Goal: Task Accomplishment & Management: Manage account settings

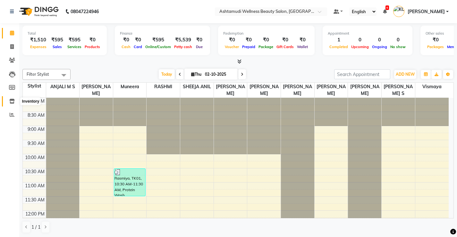
click at [13, 99] on icon at bounding box center [11, 101] width 5 height 5
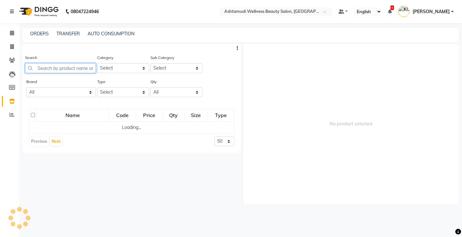
click at [71, 70] on input "text" at bounding box center [60, 68] width 71 height 10
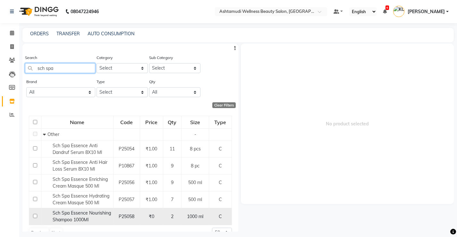
type input "sch spa"
click at [35, 216] on input "checkbox" at bounding box center [35, 216] width 4 height 4
checkbox input "true"
select select
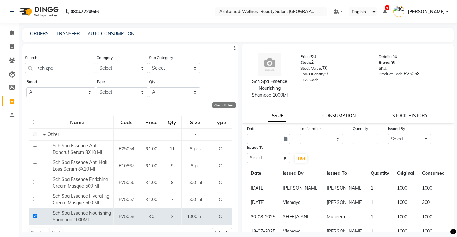
click at [338, 116] on link "CONSUMPTION" at bounding box center [338, 116] width 33 height 6
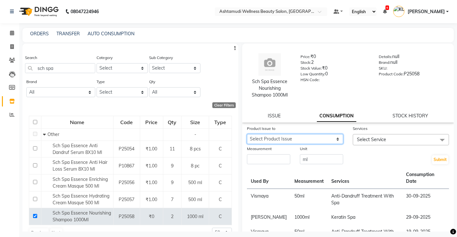
drag, startPoint x: 335, startPoint y: 140, endPoint x: 339, endPoint y: 142, distance: 4.4
click at [335, 140] on select "Select Product Issue [DATE], Issued to: , Balance: 700" at bounding box center [295, 139] width 96 height 10
select select "1220887"
click at [247, 134] on select "Select Product Issue [DATE], Issued to: , Balance: 700" at bounding box center [295, 139] width 96 height 10
click at [271, 114] on link "ISSUE" at bounding box center [274, 116] width 13 height 6
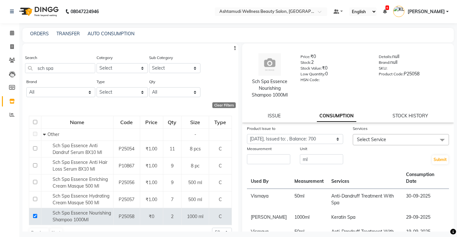
select select
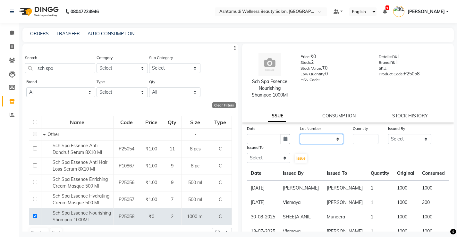
drag, startPoint x: 330, startPoint y: 138, endPoint x: 332, endPoint y: 143, distance: 5.6
click at [330, 138] on select "None" at bounding box center [321, 139] width 43 height 10
click at [340, 115] on link "CONSUMPTION" at bounding box center [338, 116] width 33 height 6
select select "1220887"
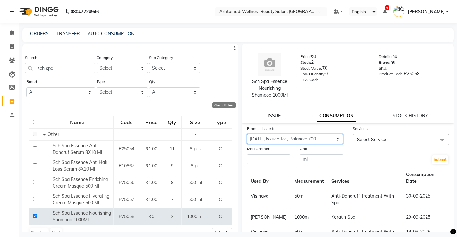
click at [334, 139] on select "Select Product Issue [DATE], Issued to: , Balance: 700" at bounding box center [295, 139] width 96 height 10
click at [247, 134] on select "Select Product Issue [DATE], Issued to: , Balance: 700" at bounding box center [295, 139] width 96 height 10
click at [278, 159] on input "number" at bounding box center [268, 159] width 43 height 10
type input "7"
type input "50"
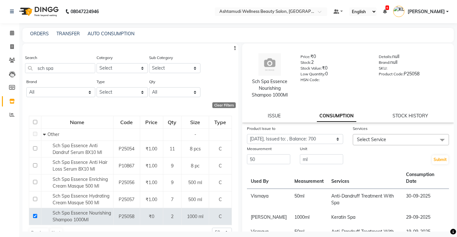
click at [396, 140] on span "Select Service" at bounding box center [401, 139] width 96 height 11
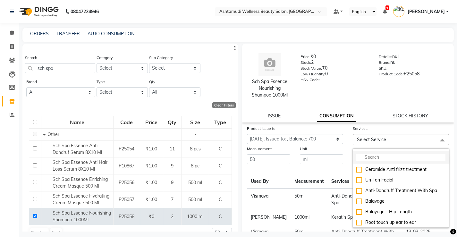
click at [388, 159] on input "multiselect-search" at bounding box center [400, 157] width 89 height 7
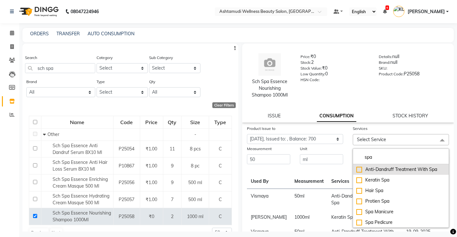
type input "spa"
click at [358, 167] on div "Anti-Dandruff Treatment With Spa" at bounding box center [400, 169] width 89 height 7
checkbox input "true"
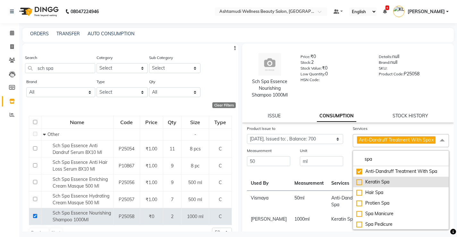
click at [357, 185] on div "Keratin Spa" at bounding box center [400, 182] width 89 height 7
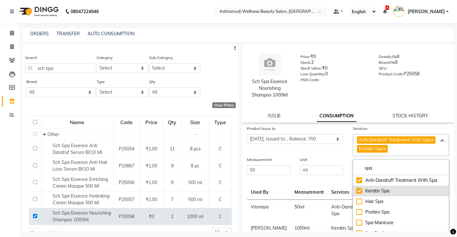
click at [357, 194] on div "Keratin Spa" at bounding box center [400, 191] width 89 height 7
checkbox input "false"
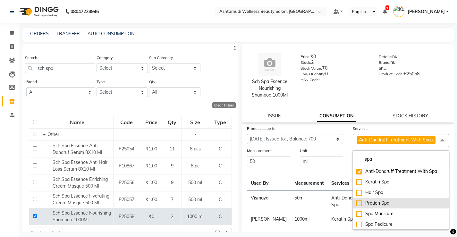
click at [358, 207] on div "Protien Spa" at bounding box center [400, 203] width 89 height 7
checkbox input "true"
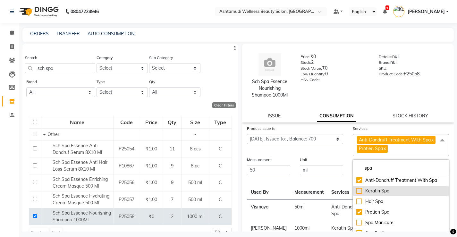
click at [358, 194] on div "Keratin Spa" at bounding box center [400, 191] width 89 height 7
checkbox input "true"
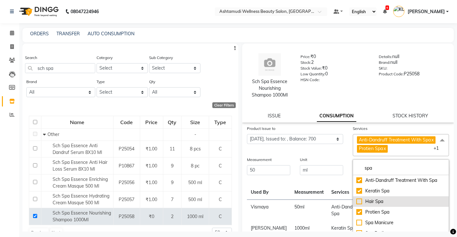
click at [356, 205] on div "Hair Spa" at bounding box center [400, 201] width 89 height 7
checkbox input "true"
click at [325, 156] on div "Product Issue to Select Product Issue [DATE], Issued to: , Balance: 700" at bounding box center [295, 140] width 106 height 31
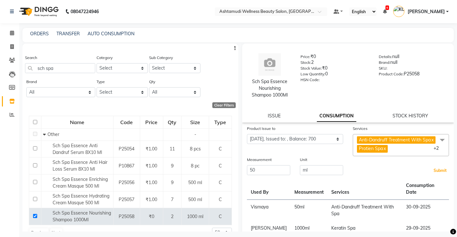
drag, startPoint x: 438, startPoint y: 175, endPoint x: 408, endPoint y: 231, distance: 62.7
click at [436, 175] on button "Submit" at bounding box center [440, 170] width 16 height 9
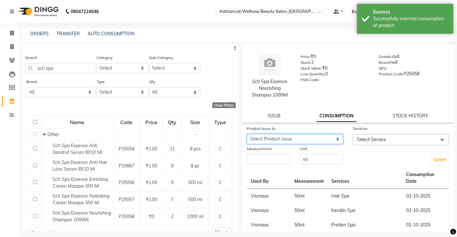
click at [334, 139] on select "Select Product Issue [DATE], Issued to: [PERSON_NAME] , Balance: 500" at bounding box center [295, 139] width 96 height 10
select select "1220887"
click at [247, 134] on select "Select Product Issue [DATE], Issued to: [PERSON_NAME] , Balance: 500" at bounding box center [295, 139] width 96 height 10
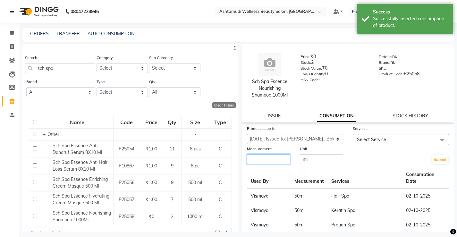
click at [284, 160] on input "number" at bounding box center [268, 159] width 43 height 10
type input "50"
click at [390, 142] on span "Select Service" at bounding box center [401, 139] width 96 height 11
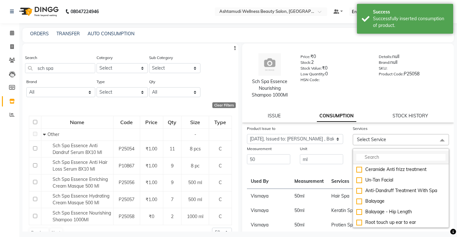
click at [381, 158] on input "multiselect-search" at bounding box center [400, 157] width 89 height 7
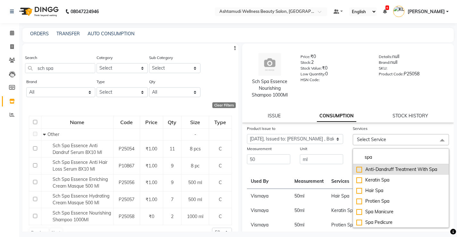
type input "spa"
click at [360, 169] on div "Anti-Dandruff Treatment With Spa" at bounding box center [400, 169] width 89 height 7
checkbox input "true"
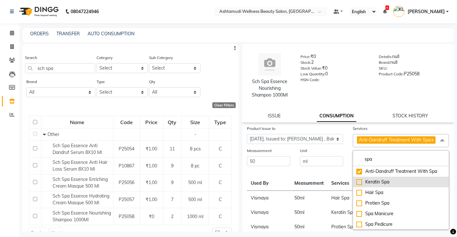
click at [356, 185] on div "Keratin Spa" at bounding box center [400, 182] width 89 height 7
checkbox input "true"
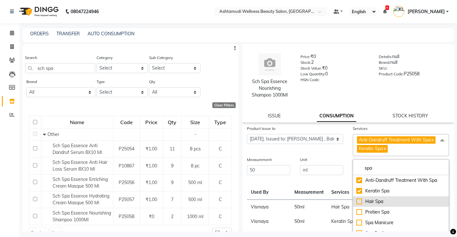
click at [358, 205] on div "Hair Spa" at bounding box center [400, 201] width 89 height 7
checkbox input "true"
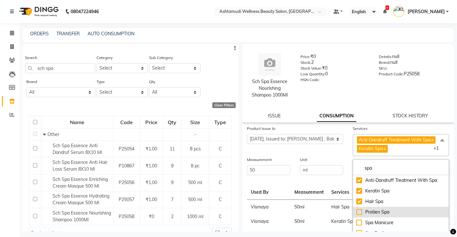
click at [356, 216] on div "Protien Spa" at bounding box center [400, 212] width 89 height 7
checkbox input "true"
click at [337, 156] on div "Product Issue to Select Product Issue [DATE], Issued to: [PERSON_NAME] , Balanc…" at bounding box center [295, 140] width 106 height 31
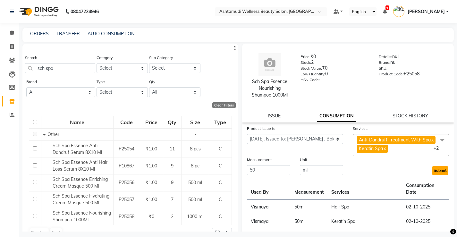
click at [435, 175] on button "Submit" at bounding box center [440, 170] width 16 height 9
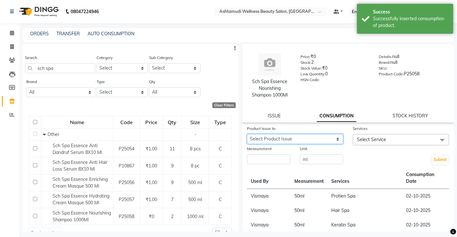
click at [332, 139] on select "Select Product Issue [DATE], Issued to: [PERSON_NAME] , Balance: 300" at bounding box center [295, 139] width 96 height 10
select select "1220887"
click at [247, 134] on select "Select Product Issue [DATE], Issued to: [PERSON_NAME] , Balance: 300" at bounding box center [295, 139] width 96 height 10
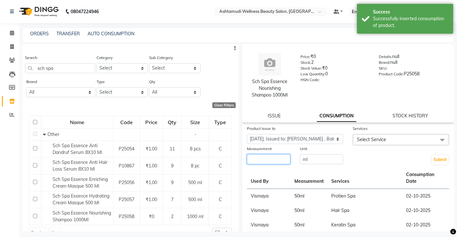
click at [275, 159] on input "number" at bounding box center [268, 159] width 43 height 10
type input "50"
click at [390, 141] on span "Select Service" at bounding box center [401, 139] width 96 height 11
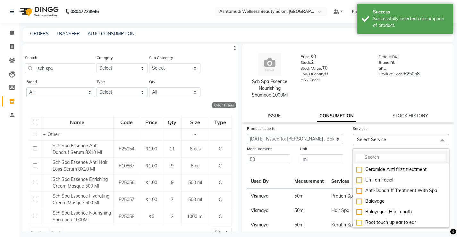
click at [384, 157] on input "multiselect-search" at bounding box center [400, 157] width 89 height 7
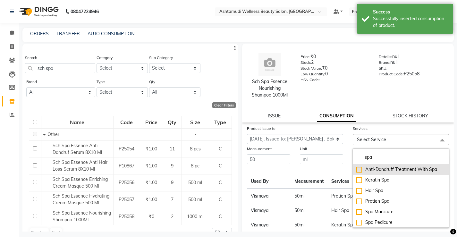
type input "spa"
click at [356, 167] on div "Anti-Dandruff Treatment With Spa" at bounding box center [400, 169] width 89 height 7
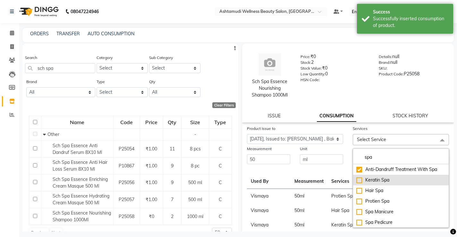
checkbox input "true"
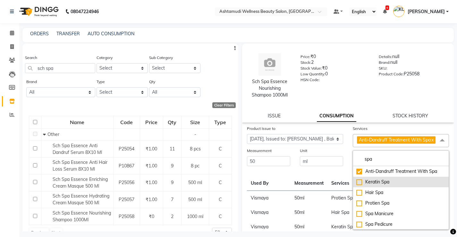
click at [357, 185] on div "Keratin Spa" at bounding box center [400, 182] width 89 height 7
checkbox input "true"
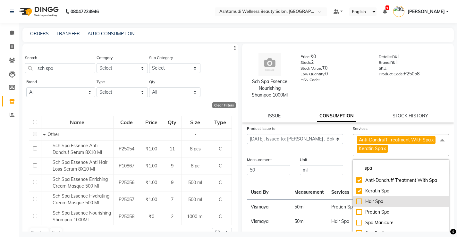
click at [356, 205] on div "Hair Spa" at bounding box center [400, 201] width 89 height 7
checkbox input "true"
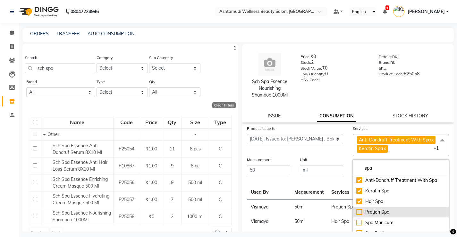
click at [357, 216] on div "Protien Spa" at bounding box center [400, 212] width 89 height 7
checkbox input "true"
click at [325, 165] on div "Unit" at bounding box center [321, 160] width 43 height 9
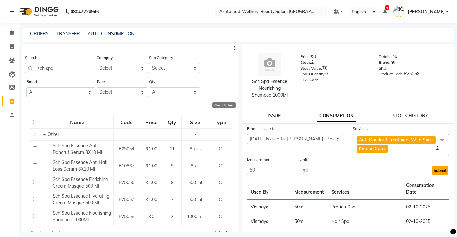
click at [432, 175] on button "Submit" at bounding box center [440, 170] width 16 height 9
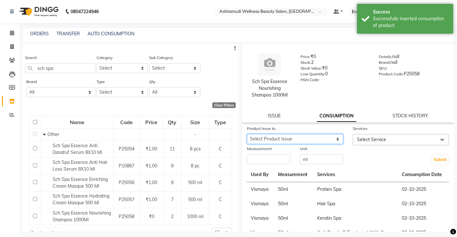
click at [328, 138] on select "Select Product Issue [DATE], Issued to: [PERSON_NAME] , Balance: 100" at bounding box center [295, 139] width 96 height 10
select select "1220887"
click at [247, 134] on select "Select Product Issue [DATE], Issued to: [PERSON_NAME] , Balance: 100" at bounding box center [295, 139] width 96 height 10
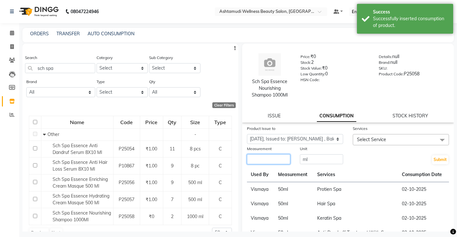
click at [281, 160] on input "number" at bounding box center [268, 159] width 43 height 10
type input "50"
click at [396, 139] on span "Select Service" at bounding box center [401, 139] width 96 height 11
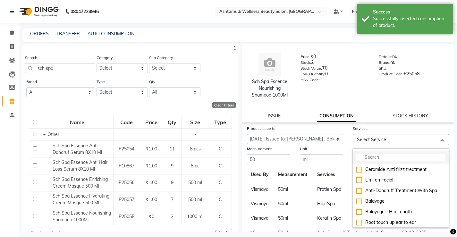
click at [382, 158] on input "multiselect-search" at bounding box center [400, 157] width 89 height 7
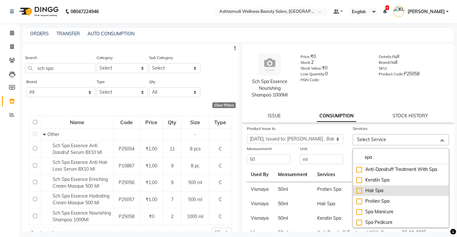
type input "spa"
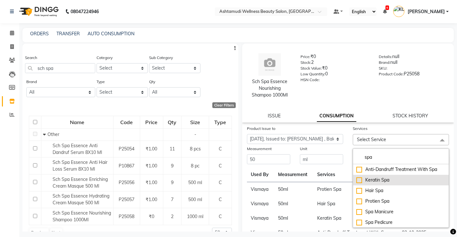
drag, startPoint x: 357, startPoint y: 190, endPoint x: 357, endPoint y: 186, distance: 3.9
click at [357, 189] on div "Hair Spa" at bounding box center [400, 190] width 89 height 7
checkbox input "true"
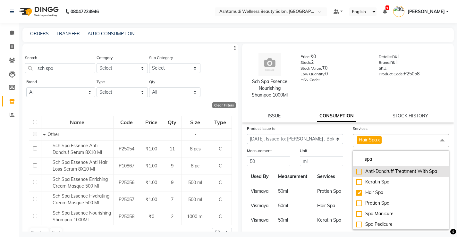
click at [357, 172] on div "Anti-Dandruff Treatment With Spa" at bounding box center [400, 171] width 89 height 7
checkbox input "true"
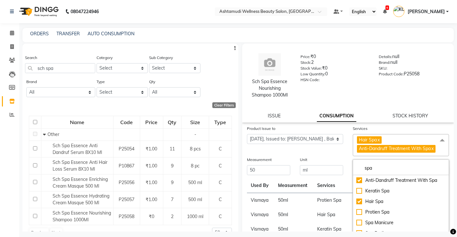
click at [337, 152] on div "Product Issue to Select Product Issue [DATE], Issued to: [PERSON_NAME] , Balanc…" at bounding box center [295, 140] width 106 height 31
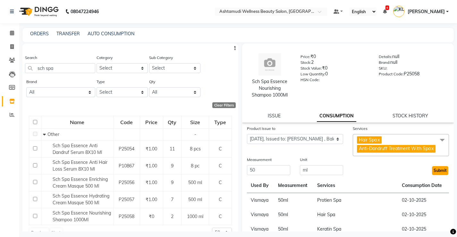
click at [438, 175] on button "Submit" at bounding box center [440, 170] width 16 height 9
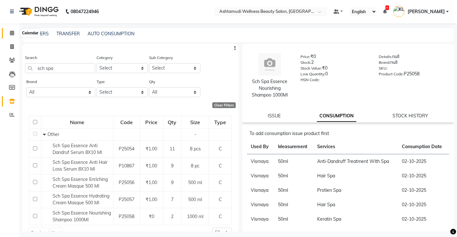
click at [12, 33] on icon at bounding box center [12, 32] width 4 height 5
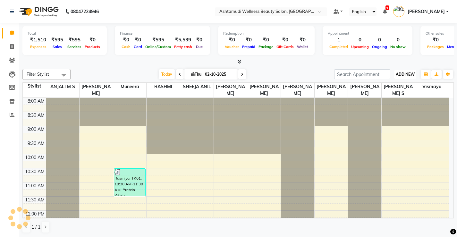
click at [404, 76] on span "ADD NEW" at bounding box center [405, 74] width 19 height 5
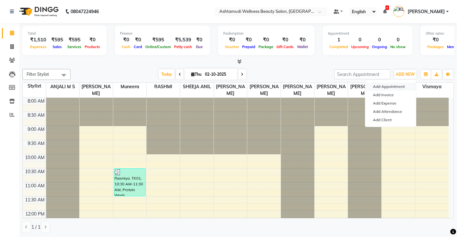
click at [398, 84] on button "Add Appointment" at bounding box center [390, 86] width 51 height 8
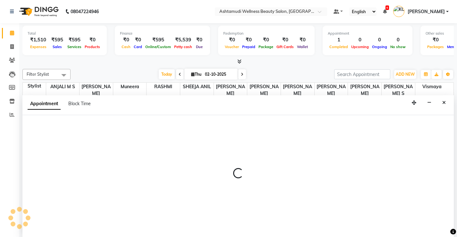
select select "540"
select select "tentative"
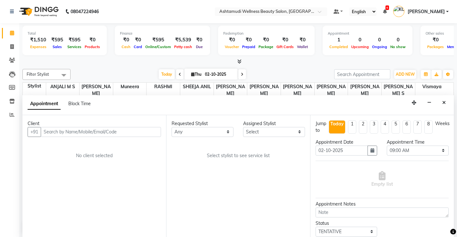
scroll to position [0, 0]
click at [127, 130] on input "text" at bounding box center [101, 132] width 120 height 10
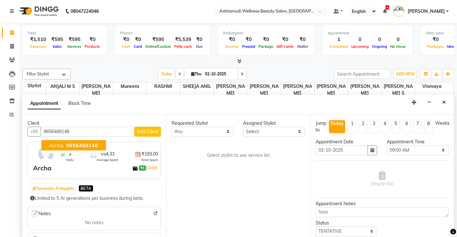
click at [80, 143] on span "9656468148" at bounding box center [82, 145] width 32 height 6
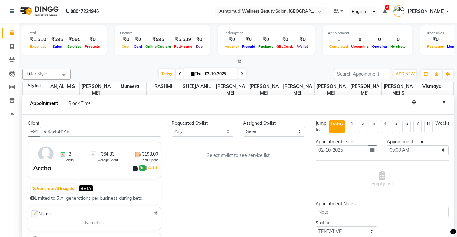
type input "9656468148"
click at [295, 135] on select "Select ANJALI M S KOTTIYAM ASHTAMUDI [PERSON_NAME] [PERSON_NAME] [PERSON_NAME] …" at bounding box center [274, 132] width 62 height 10
select select "27529"
click at [243, 127] on select "Select ANJALI M S KOTTIYAM ASHTAMUDI [PERSON_NAME] [PERSON_NAME] [PERSON_NAME] …" at bounding box center [274, 132] width 62 height 10
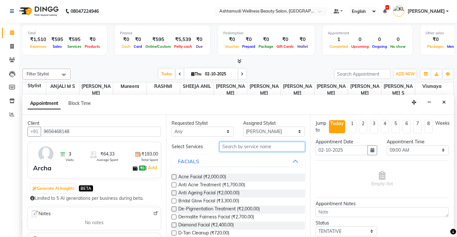
click at [278, 148] on input "text" at bounding box center [262, 147] width 86 height 10
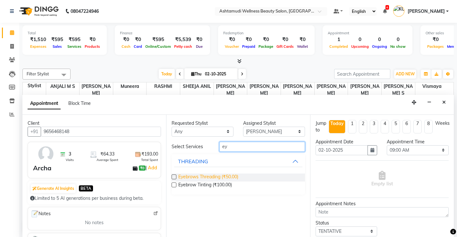
type input "ey"
click at [228, 175] on span "Eyebrows Threading (₹50.00)" at bounding box center [208, 178] width 60 height 8
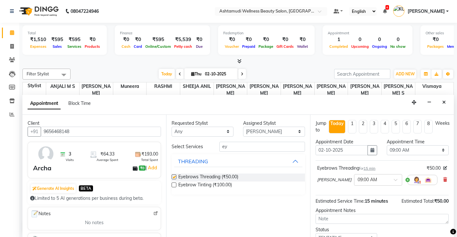
checkbox input "false"
click at [425, 152] on select "Select 09:00 AM 09:15 AM 09:30 AM 09:45 AM 10:00 AM 10:15 AM 10:30 AM 10:45 AM …" at bounding box center [418, 150] width 62 height 10
select select "735"
click at [387, 145] on select "Select 09:00 AM 09:15 AM 09:30 AM 09:45 AM 10:00 AM 10:15 AM 10:30 AM 10:45 AM …" at bounding box center [418, 150] width 62 height 10
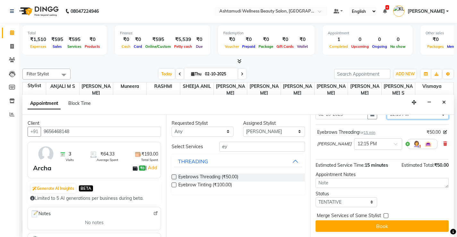
scroll to position [37, 0]
click at [360, 200] on select "Select TENTATIVE CONFIRM CHECK-IN UPCOMING" at bounding box center [347, 202] width 62 height 10
click at [316, 197] on select "Select TENTATIVE CONFIRM CHECK-IN UPCOMING" at bounding box center [347, 202] width 62 height 10
drag, startPoint x: 368, startPoint y: 203, endPoint x: 365, endPoint y: 210, distance: 7.8
click at [368, 203] on select "Select TENTATIVE CONFIRM CHECK-IN UPCOMING" at bounding box center [347, 202] width 62 height 10
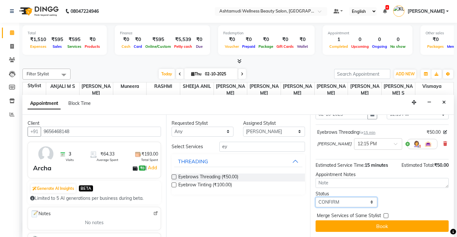
select select "check-in"
click at [316, 197] on select "Select TENTATIVE CONFIRM CHECK-IN UPCOMING" at bounding box center [347, 202] width 62 height 10
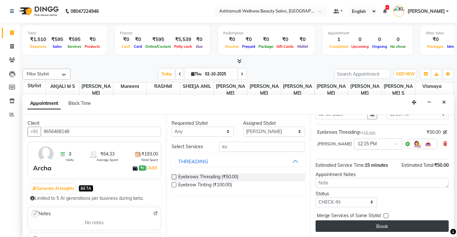
click at [375, 225] on button "Book" at bounding box center [382, 226] width 133 height 12
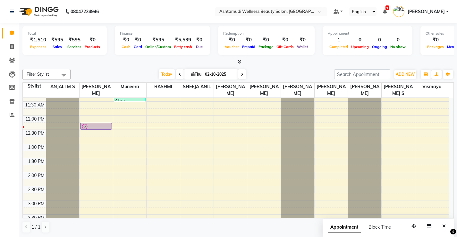
scroll to position [96, 0]
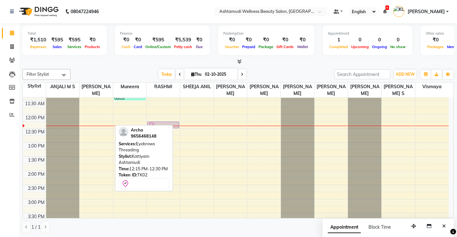
drag, startPoint x: 97, startPoint y: 122, endPoint x: 169, endPoint y: 124, distance: 72.9
click at [169, 124] on tr "Archa, TK02, 12:15 PM-12:30 PM, Eyebrows Threading Rasmiya, TK01, 10:30 AM-11:3…" at bounding box center [236, 185] width 426 height 367
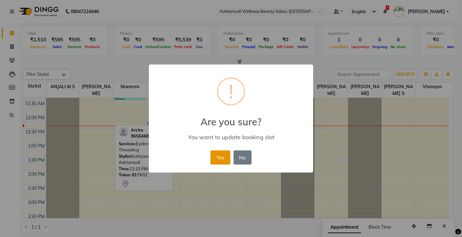
click at [220, 154] on button "Yes" at bounding box center [220, 157] width 20 height 14
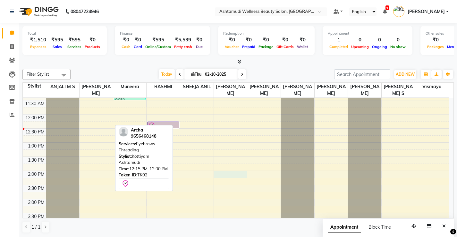
click at [218, 172] on div "8:00 AM 8:30 AM 9:00 AM 9:30 AM 10:00 AM 10:30 AM 11:00 AM 11:30 AM 12:00 PM 12…" at bounding box center [236, 185] width 426 height 367
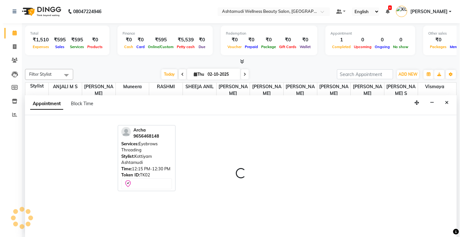
scroll to position [0, 0]
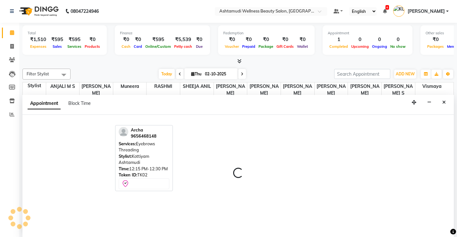
select select "27472"
select select "840"
select select "tentative"
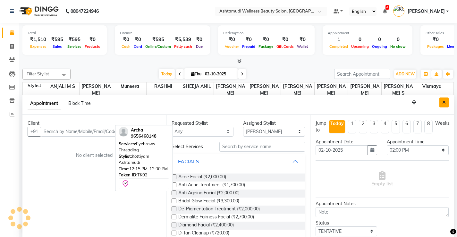
click at [444, 101] on icon "Close" at bounding box center [444, 102] width 4 height 4
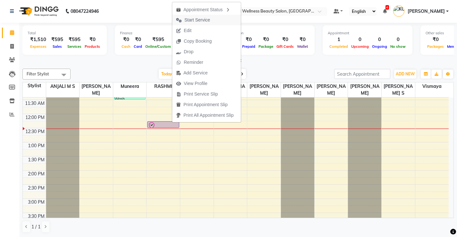
click at [202, 21] on span "Start Service" at bounding box center [197, 20] width 26 height 7
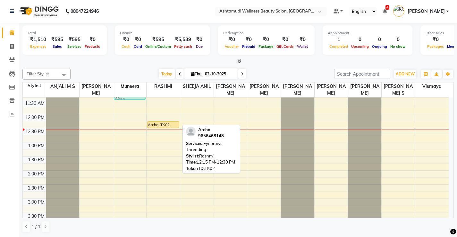
click at [159, 125] on div "Archa, TK02, 12:15 PM-12:30 PM, Eyebrows Threading" at bounding box center [163, 125] width 31 height 6
click at [169, 125] on div "Archa, TK02, 12:15 PM-12:30 PM, Eyebrows Threading" at bounding box center [163, 125] width 31 height 6
select select "1"
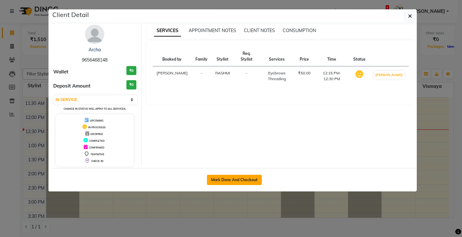
click at [247, 181] on button "Mark Done And Checkout" at bounding box center [234, 180] width 55 height 10
select select "4674"
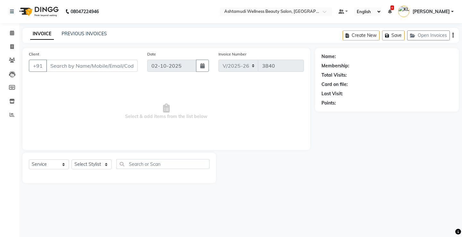
select select "product"
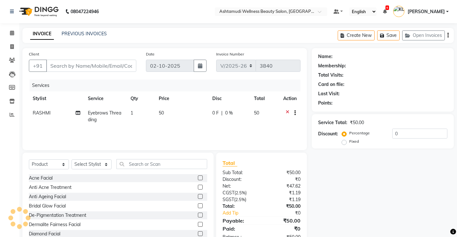
type input "9656468148"
select select "27469"
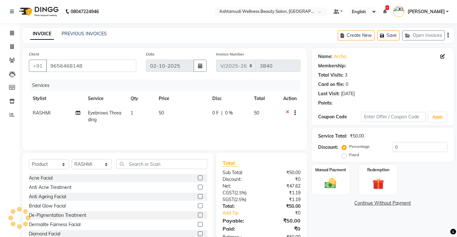
scroll to position [20, 0]
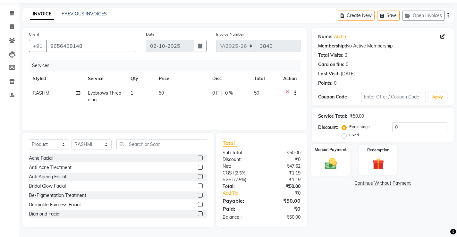
click at [330, 165] on img at bounding box center [331, 164] width 20 height 14
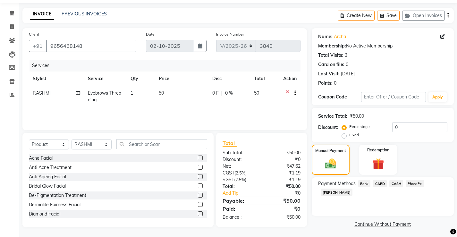
click at [397, 182] on span "CASH" at bounding box center [397, 183] width 14 height 7
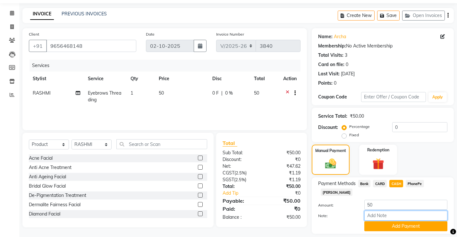
click at [397, 211] on input "Note:" at bounding box center [405, 216] width 83 height 10
type input "[PERSON_NAME]"
click at [410, 221] on button "Add Payment" at bounding box center [405, 226] width 83 height 10
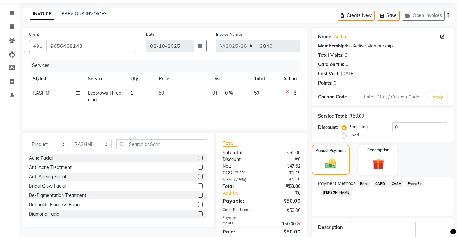
scroll to position [48, 0]
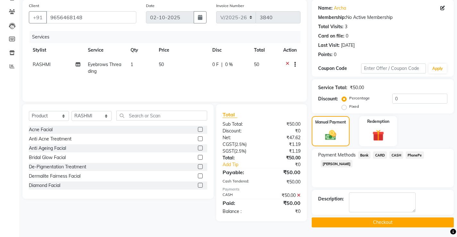
click at [384, 221] on button "Checkout" at bounding box center [383, 223] width 142 height 10
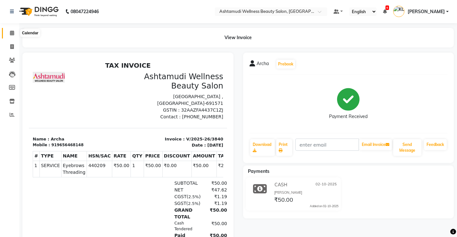
click at [13, 32] on icon at bounding box center [12, 32] width 4 height 5
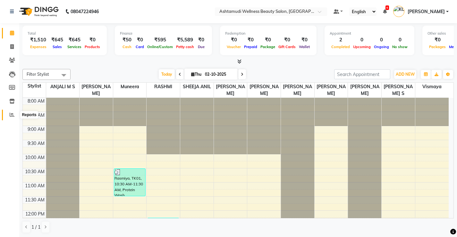
click at [7, 116] on span at bounding box center [11, 114] width 11 height 7
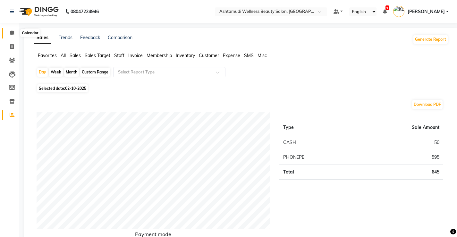
click at [10, 33] on icon at bounding box center [12, 32] width 4 height 5
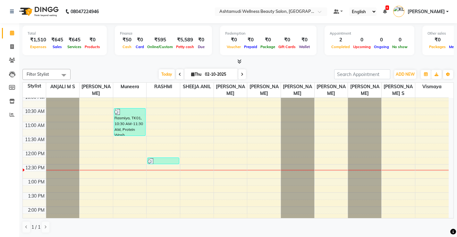
scroll to position [64, 0]
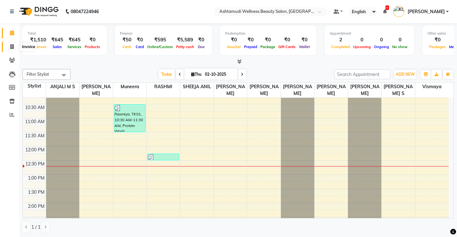
click at [14, 46] on icon at bounding box center [12, 46] width 4 height 5
select select "service"
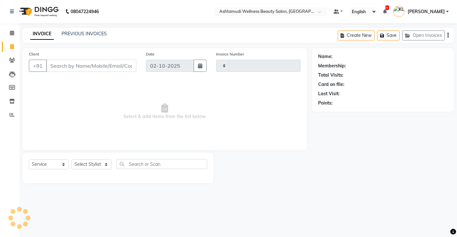
type input "3841"
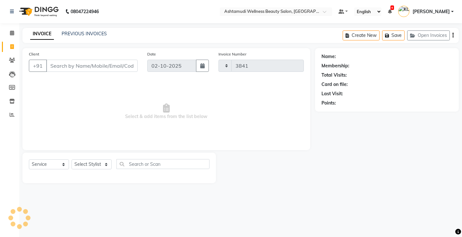
select select "4674"
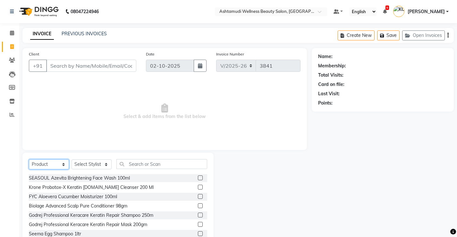
click at [37, 163] on select "Select Service Product Membership Package Voucher Prepaid Gift Card" at bounding box center [49, 164] width 40 height 10
select select "service"
click at [29, 159] on select "Select Service Product Membership Package Voucher Prepaid Gift Card" at bounding box center [49, 164] width 40 height 10
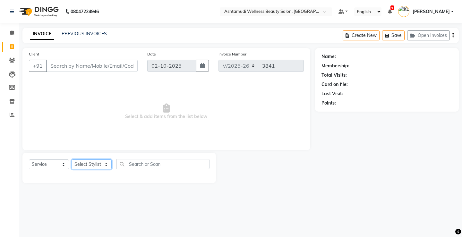
click at [85, 165] on select "Select Stylist ANJALI M S [PERSON_NAME] KOTTIYAM ASHTAMUDI [PERSON_NAME] [PERSO…" at bounding box center [92, 164] width 40 height 10
select select "50208"
click at [72, 159] on select "Select Stylist ANJALI M S [PERSON_NAME] KOTTIYAM ASHTAMUDI [PERSON_NAME] [PERSO…" at bounding box center [92, 164] width 40 height 10
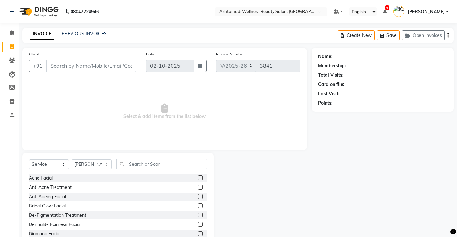
click at [161, 169] on div "Select Service Product Membership Package Voucher Prepaid Gift Card Select Styl…" at bounding box center [118, 166] width 178 height 15
click at [160, 161] on input "text" at bounding box center [161, 164] width 91 height 10
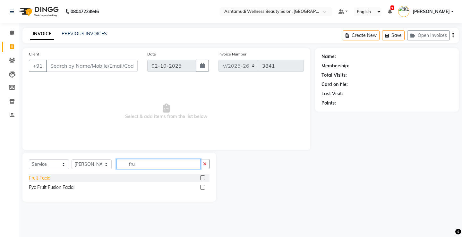
type input "fru"
click at [40, 179] on div "Fruit Facial" at bounding box center [40, 178] width 22 height 7
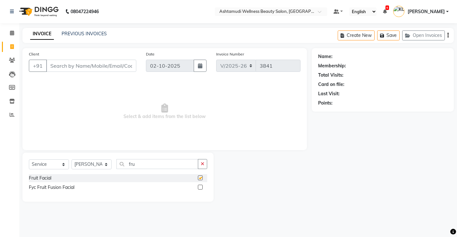
checkbox input "false"
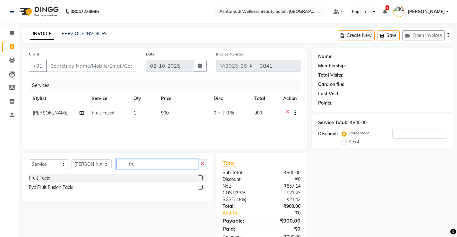
click at [153, 165] on input "fru" at bounding box center [157, 164] width 82 height 10
type input "f"
type input "eb"
click at [64, 180] on div "Eyebrows Threading" at bounding box center [50, 178] width 42 height 7
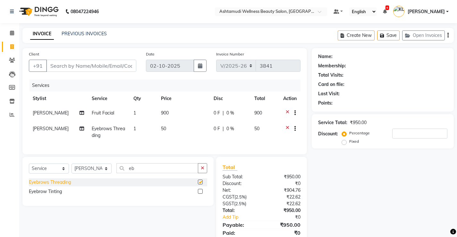
checkbox input "false"
click at [93, 68] on input "Client" at bounding box center [91, 66] width 90 height 12
click at [82, 174] on select "Select Stylist ANJALI M S [PERSON_NAME] KOTTIYAM ASHTAMUDI [PERSON_NAME] [PERSO…" at bounding box center [92, 169] width 40 height 10
select select "67522"
click at [72, 168] on select "Select Stylist ANJALI M S [PERSON_NAME] KOTTIYAM ASHTAMUDI [PERSON_NAME] [PERSO…" at bounding box center [92, 169] width 40 height 10
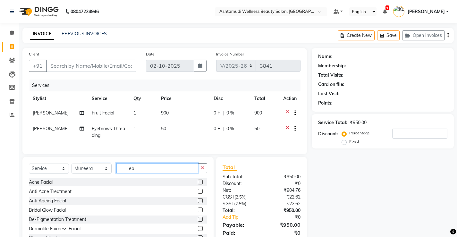
click at [140, 173] on input "eb" at bounding box center [157, 168] width 82 height 10
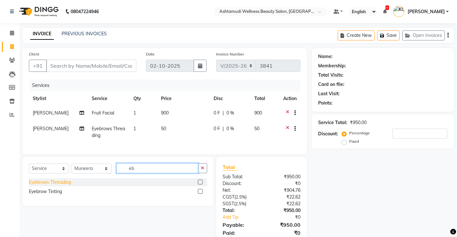
type input "eb"
click at [60, 186] on div "Eyebrows Threading" at bounding box center [50, 182] width 42 height 7
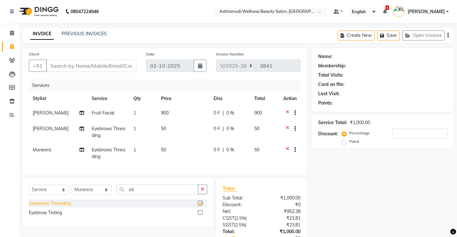
checkbox input "false"
click at [94, 63] on input "Client" at bounding box center [91, 66] width 90 height 12
type input "8"
type input "0"
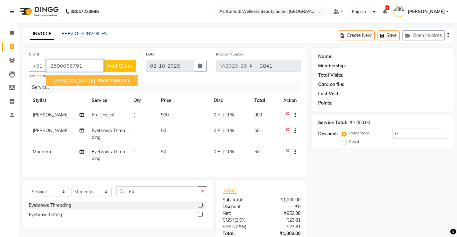
type input "8590066791"
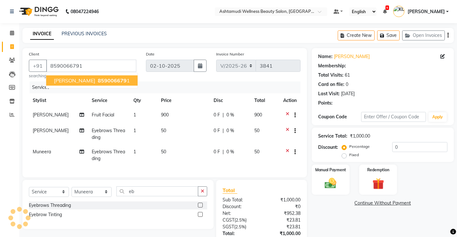
select select "1: Object"
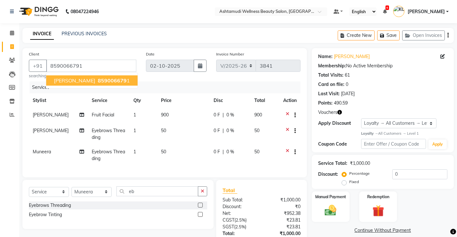
click at [104, 79] on span "859006679" at bounding box center [112, 80] width 29 height 6
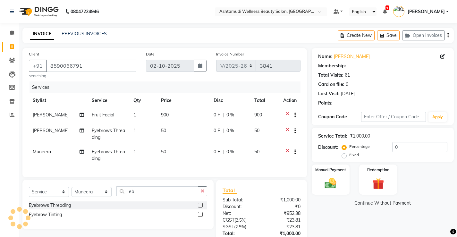
select select "1: Object"
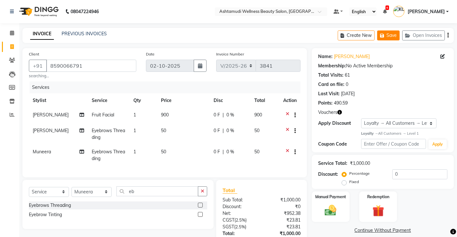
click at [385, 35] on icon "button" at bounding box center [383, 35] width 6 height 4
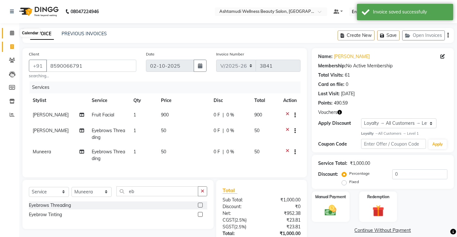
click at [13, 30] on span at bounding box center [11, 33] width 11 height 7
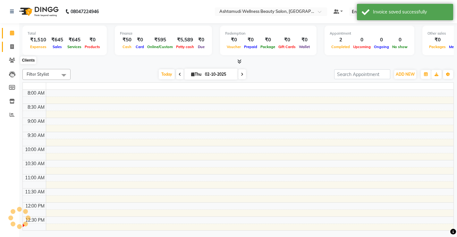
click at [12, 46] on icon at bounding box center [12, 46] width 4 height 5
select select "service"
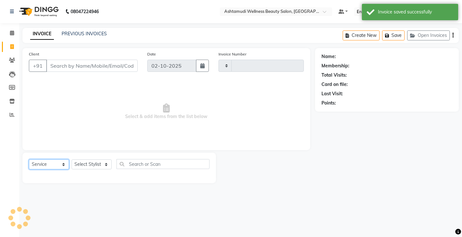
type input "3841"
click at [52, 167] on select "Select Service Product Membership Package Voucher Prepaid Gift Card" at bounding box center [49, 164] width 40 height 10
select select "4674"
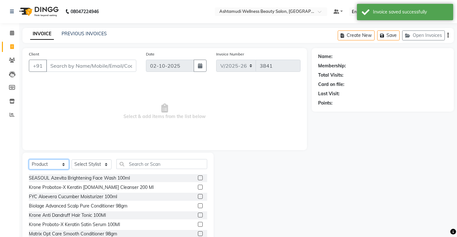
select select "service"
click at [29, 159] on select "Select Service Product Membership Package Voucher Prepaid Gift Card" at bounding box center [49, 164] width 40 height 10
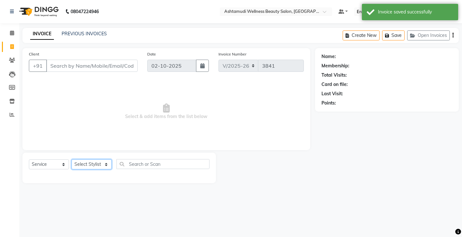
click at [87, 164] on select "Select Stylist ANJALI M S [PERSON_NAME] KOTTIYAM ASHTAMUDI [PERSON_NAME] [PERSO…" at bounding box center [92, 164] width 40 height 10
click at [423, 35] on button "Open Invoices" at bounding box center [428, 35] width 43 height 10
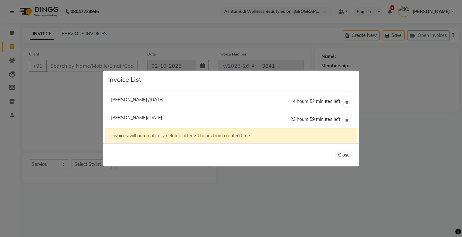
click at [130, 100] on span "[PERSON_NAME] /[DATE]" at bounding box center [137, 100] width 52 height 6
type input "9495348254"
type input "01-10-2025"
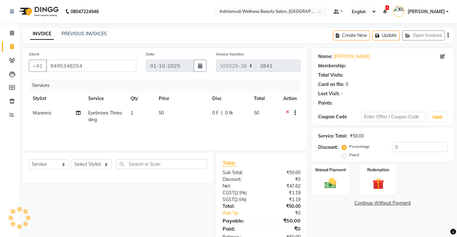
select select "1: Object"
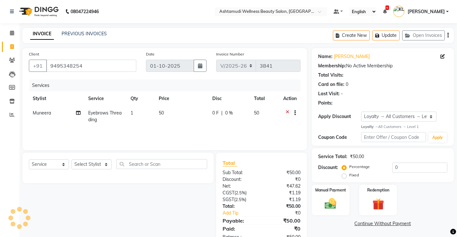
select select "product"
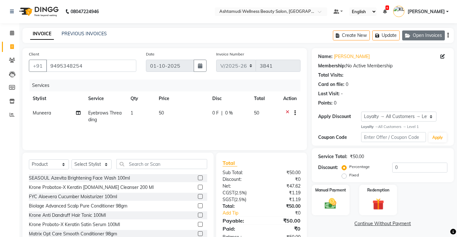
click at [421, 32] on button "Open Invoices" at bounding box center [423, 35] width 43 height 10
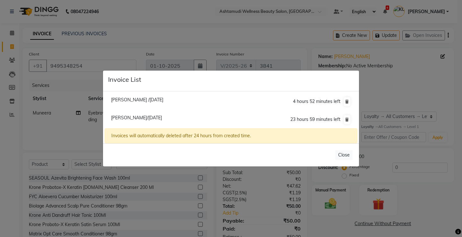
click at [128, 117] on span "[PERSON_NAME]/[DATE]" at bounding box center [136, 118] width 51 height 6
type input "8590066791"
type input "02-10-2025"
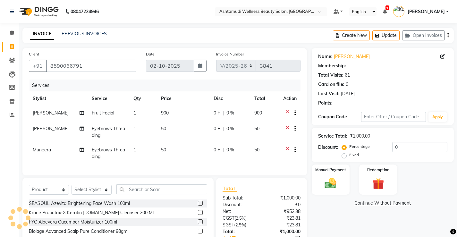
select select "1: Object"
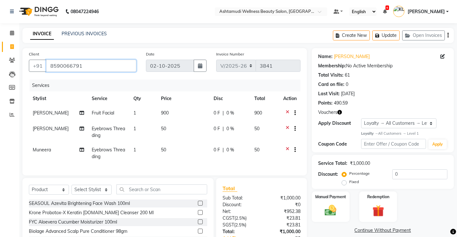
click at [92, 66] on input "8590066791" at bounding box center [91, 66] width 90 height 12
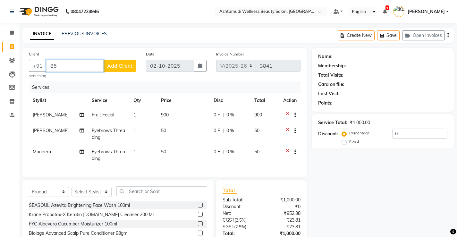
type input "8"
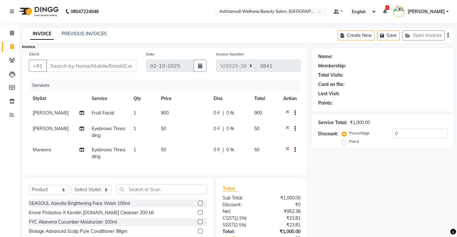
click at [10, 46] on icon at bounding box center [12, 46] width 4 height 5
select select "service"
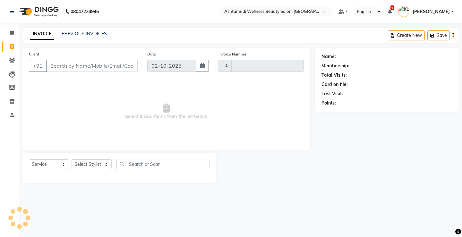
type input "3841"
select select "4674"
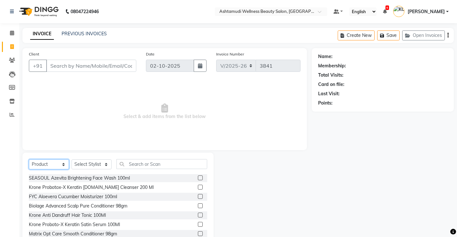
click at [54, 161] on select "Select Service Product Membership Package Voucher Prepaid Gift Card" at bounding box center [49, 164] width 40 height 10
select select "service"
click at [29, 159] on select "Select Service Product Membership Package Voucher Prepaid Gift Card" at bounding box center [49, 164] width 40 height 10
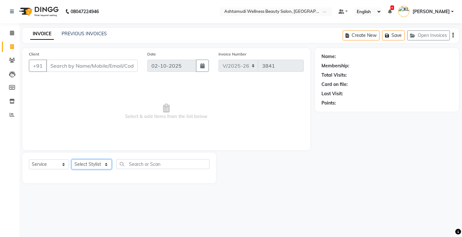
click at [86, 166] on select "Select Stylist ANJALI M S [PERSON_NAME] KOTTIYAM ASHTAMUDI [PERSON_NAME] [PERSO…" at bounding box center [92, 164] width 40 height 10
select select "27472"
click at [72, 159] on select "Select Stylist ANJALI M S [PERSON_NAME] KOTTIYAM ASHTAMUDI [PERSON_NAME] [PERSO…" at bounding box center [92, 164] width 40 height 10
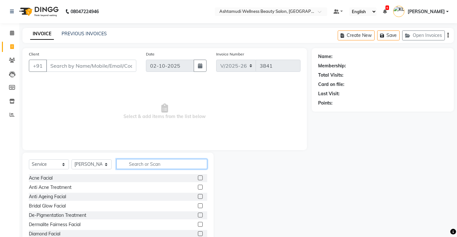
click at [143, 164] on input "text" at bounding box center [161, 164] width 91 height 10
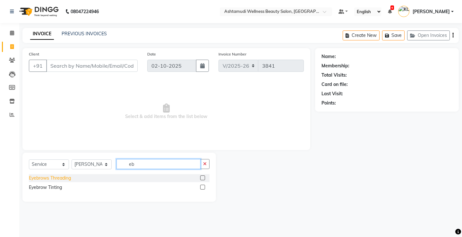
type input "eb"
click at [58, 180] on div "Eyebrows Threading" at bounding box center [50, 178] width 42 height 7
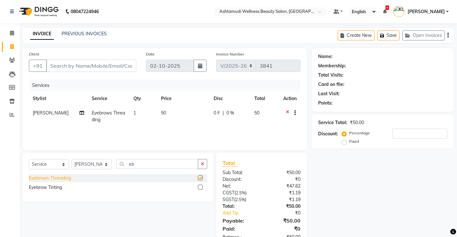
checkbox input "false"
click at [73, 67] on input "Client" at bounding box center [91, 66] width 90 height 12
click at [86, 65] on input "Client" at bounding box center [91, 66] width 90 height 12
click at [120, 61] on input "Client" at bounding box center [91, 66] width 90 height 12
click at [116, 66] on input "Client" at bounding box center [91, 66] width 90 height 12
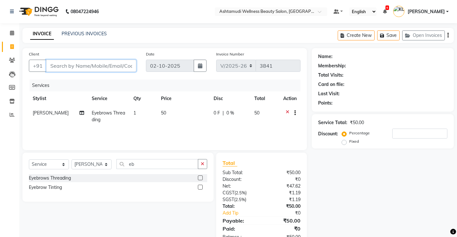
type input "7"
type input "0"
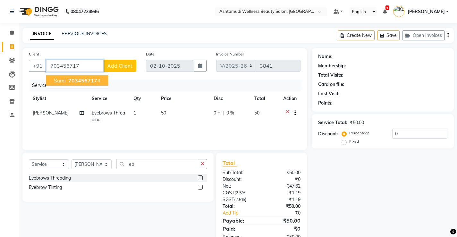
click at [54, 80] on button "Sumi 703456717 4" at bounding box center [77, 80] width 62 height 10
type input "7034567174"
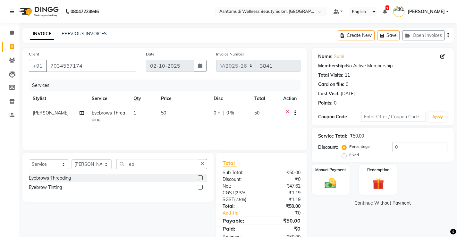
scroll to position [20, 0]
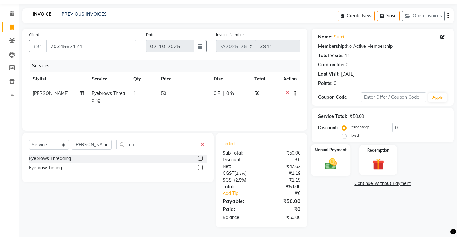
click at [339, 164] on img at bounding box center [331, 164] width 20 height 14
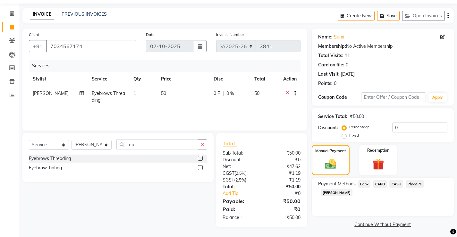
scroll to position [21, 0]
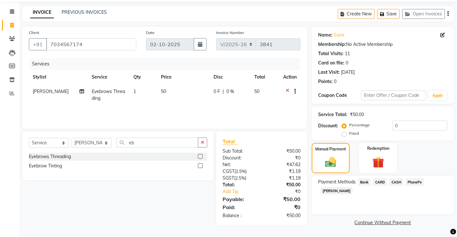
click at [397, 182] on span "CASH" at bounding box center [397, 181] width 14 height 7
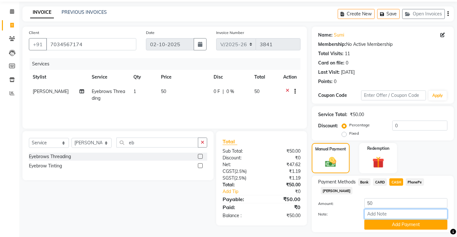
click at [394, 209] on input "Note:" at bounding box center [405, 214] width 83 height 10
type input "[PERSON_NAME]"
click at [404, 220] on button "Add Payment" at bounding box center [405, 225] width 83 height 10
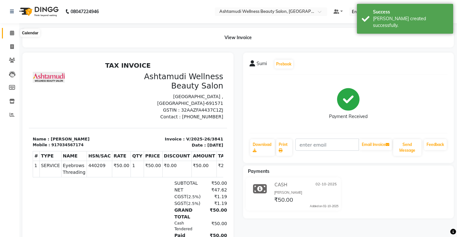
click at [12, 32] on icon at bounding box center [12, 32] width 4 height 5
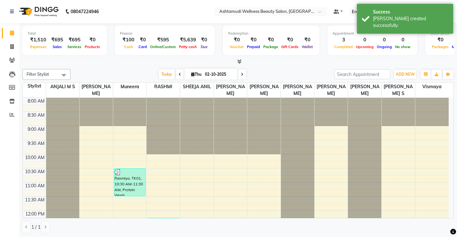
scroll to position [96, 0]
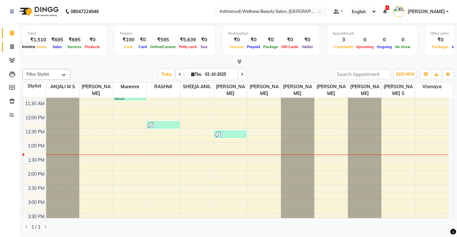
click at [10, 46] on icon at bounding box center [12, 46] width 4 height 5
select select "service"
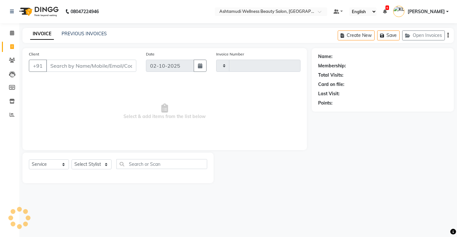
type input "3842"
select select "4674"
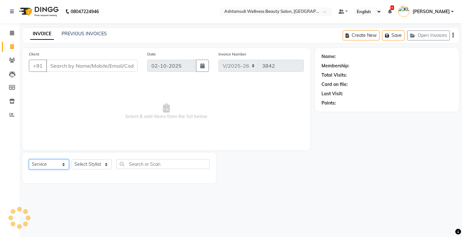
click at [54, 162] on select "Select Service Product Membership Package Voucher Prepaid Gift Card" at bounding box center [49, 164] width 40 height 10
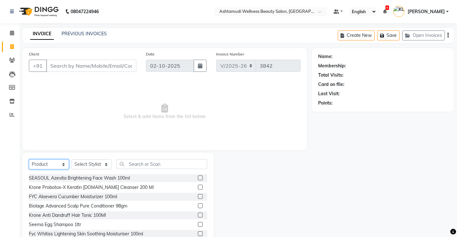
select select "service"
click at [29, 159] on select "Select Service Product Membership Package Voucher Prepaid Gift Card" at bounding box center [49, 164] width 40 height 10
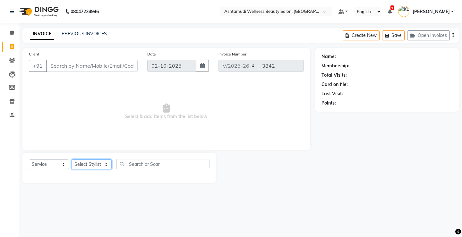
click at [96, 167] on select "Select Stylist ANJALI M S [PERSON_NAME] KOTTIYAM ASHTAMUDI [PERSON_NAME] [PERSO…" at bounding box center [92, 164] width 40 height 10
select select "50208"
click at [72, 159] on select "Select Stylist ANJALI M S [PERSON_NAME] KOTTIYAM ASHTAMUDI [PERSON_NAME] [PERSO…" at bounding box center [92, 164] width 40 height 10
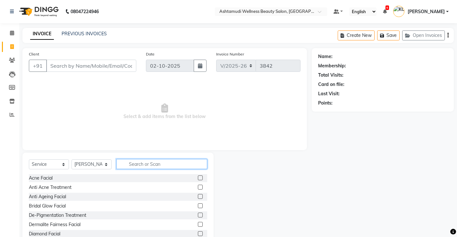
click at [174, 167] on input "text" at bounding box center [161, 164] width 91 height 10
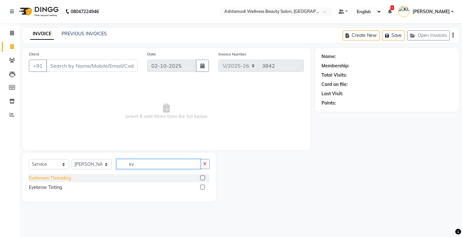
type input "ey"
click at [59, 177] on div "Eyebrows Threading" at bounding box center [50, 178] width 42 height 7
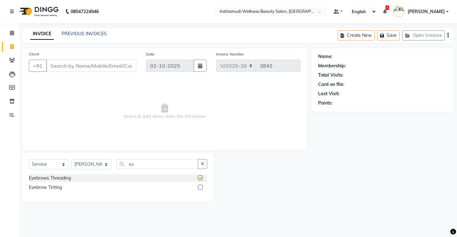
checkbox input "false"
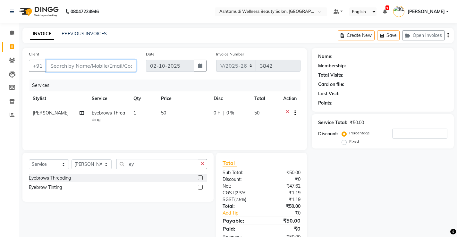
click at [102, 66] on input "Client" at bounding box center [91, 66] width 90 height 12
click at [427, 36] on button "Open Invoices" at bounding box center [423, 35] width 43 height 10
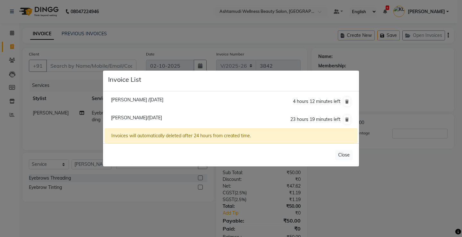
click at [129, 116] on span "[PERSON_NAME]/[DATE]" at bounding box center [136, 118] width 51 height 6
type input "8590066791"
type input "0"
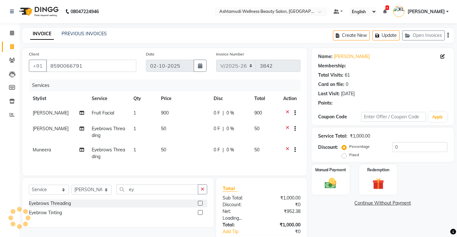
select select "1: Object"
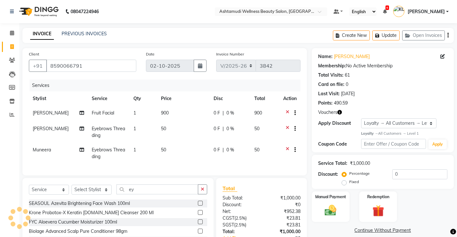
select select "product"
select select
click at [49, 195] on select "Select Service Product Membership Package Voucher Prepaid Gift Card" at bounding box center [49, 190] width 40 height 10
select select "service"
click at [29, 190] on select "Select Service Product Membership Package Voucher Prepaid Gift Card" at bounding box center [49, 190] width 40 height 10
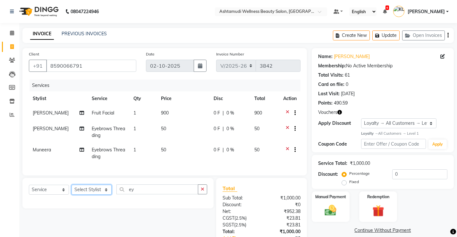
click at [93, 193] on select "Select Stylist ANJALI M S [PERSON_NAME] KOTTIYAM ASHTAMUDI [PERSON_NAME] [PERSO…" at bounding box center [92, 190] width 40 height 10
select select "27469"
click at [72, 190] on select "Select Stylist ANJALI M S [PERSON_NAME] KOTTIYAM ASHTAMUDI [PERSON_NAME] [PERSO…" at bounding box center [92, 190] width 40 height 10
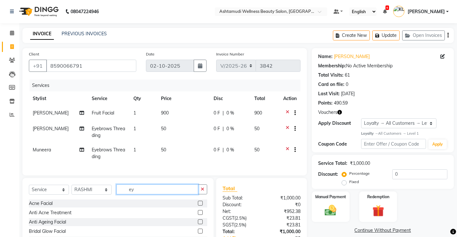
click at [151, 194] on input "ey" at bounding box center [157, 189] width 82 height 10
type input "e"
type input "nor"
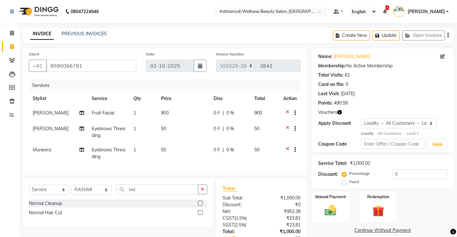
click at [45, 205] on div "Normal Cleanup" at bounding box center [118, 204] width 178 height 8
click at [45, 207] on div "Normal Cleanup" at bounding box center [45, 203] width 33 height 7
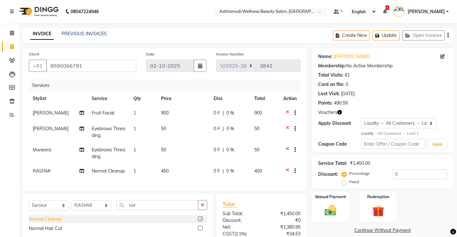
checkbox input "false"
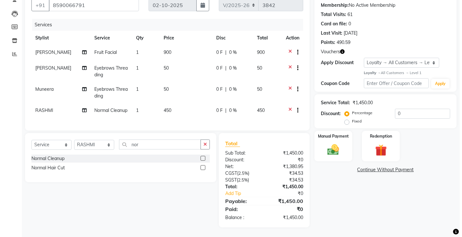
scroll to position [1, 0]
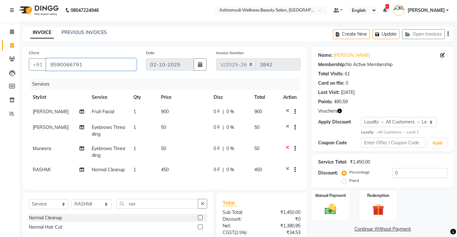
click at [95, 64] on input "8590066791" at bounding box center [91, 64] width 90 height 12
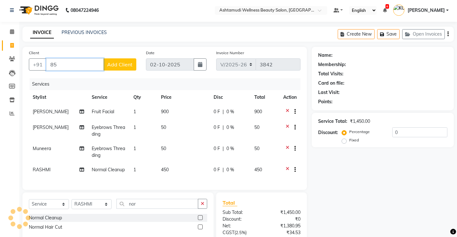
type input "8"
type input "7736810655"
click at [124, 62] on span "Add Client" at bounding box center [119, 64] width 25 height 6
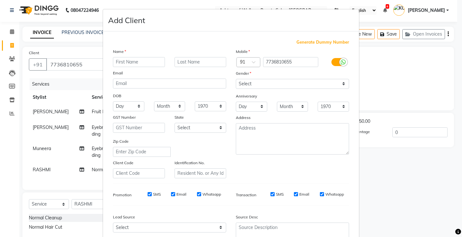
click at [146, 60] on input "text" at bounding box center [139, 62] width 52 height 10
type input "jitsy"
click at [268, 75] on div "Gender" at bounding box center [292, 74] width 123 height 9
click at [268, 83] on select "Select [DEMOGRAPHIC_DATA] [DEMOGRAPHIC_DATA] Other Prefer Not To Say" at bounding box center [292, 84] width 113 height 10
select select "[DEMOGRAPHIC_DATA]"
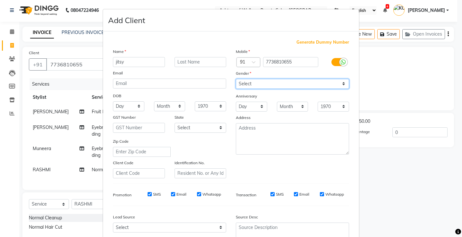
click at [236, 79] on select "Select [DEMOGRAPHIC_DATA] [DEMOGRAPHIC_DATA] Other Prefer Not To Say" at bounding box center [292, 84] width 113 height 10
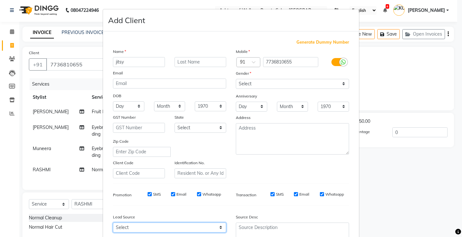
drag, startPoint x: 145, startPoint y: 227, endPoint x: 143, endPoint y: 223, distance: 4.1
click at [145, 227] on select "Select Walk-in Referral Internet Friend Word of Mouth Advertisement Facebook Ju…" at bounding box center [169, 228] width 113 height 10
click at [113, 223] on select "Select Walk-in Referral Internet Friend Word of Mouth Advertisement Facebook Ju…" at bounding box center [169, 228] width 113 height 10
click at [146, 226] on select "Select Walk-in Referral Internet Friend Word of Mouth Advertisement Facebook Ju…" at bounding box center [169, 228] width 113 height 10
select select "31568"
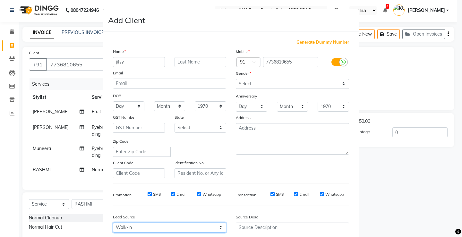
click at [113, 223] on select "Select Walk-in Referral Internet Friend Word of Mouth Advertisement Facebook Ju…" at bounding box center [169, 228] width 113 height 10
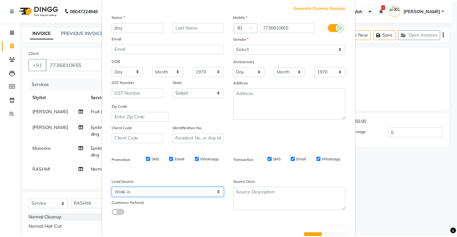
scroll to position [59, 0]
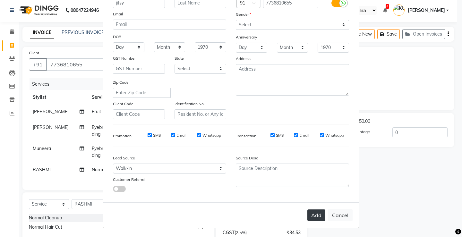
click at [307, 213] on button "Add" at bounding box center [316, 216] width 18 height 12
select select
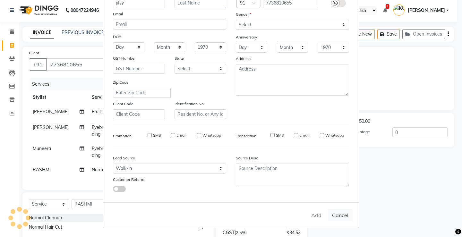
select select
checkbox input "false"
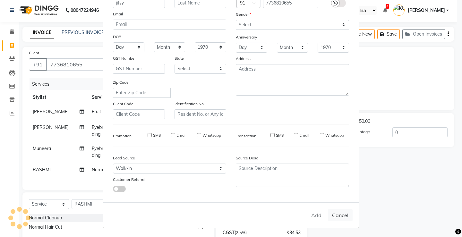
checkbox input "false"
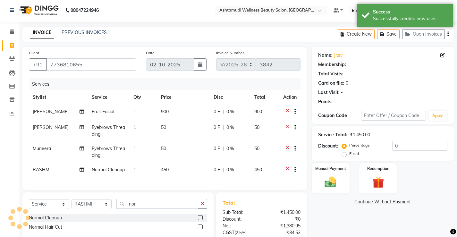
select select "1: Object"
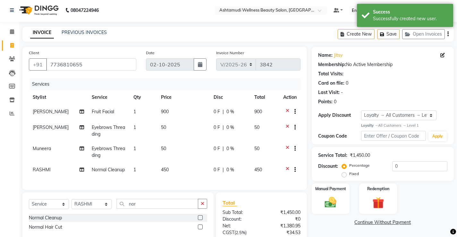
scroll to position [65, 0]
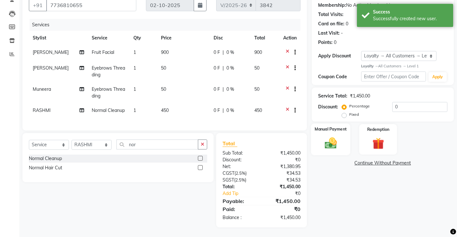
click at [332, 136] on img at bounding box center [331, 143] width 20 height 14
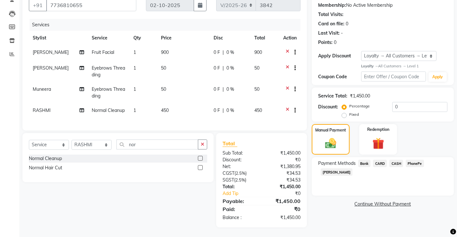
click at [413, 160] on span "PhonePe" at bounding box center [415, 163] width 18 height 7
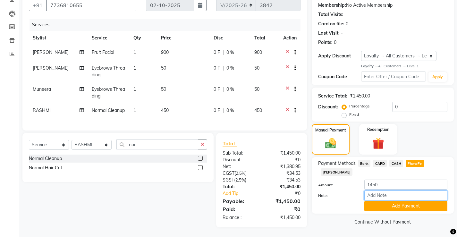
click at [382, 191] on input "Note:" at bounding box center [405, 196] width 83 height 10
type input "[PERSON_NAME]"
click at [383, 201] on button "Add Payment" at bounding box center [405, 206] width 83 height 10
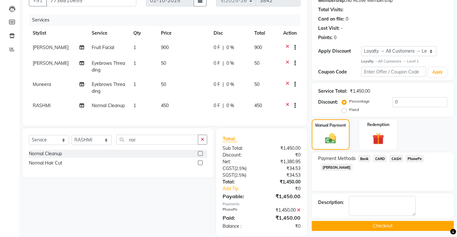
scroll to position [111, 0]
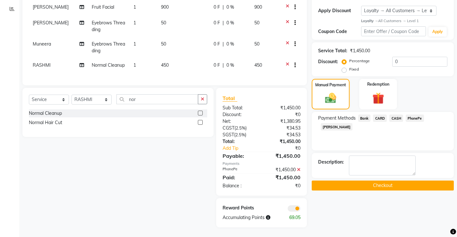
click at [362, 181] on button "Checkout" at bounding box center [383, 186] width 142 height 10
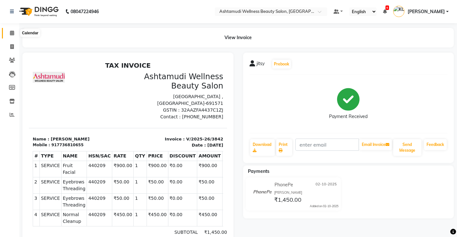
click at [13, 30] on span at bounding box center [11, 33] width 11 height 7
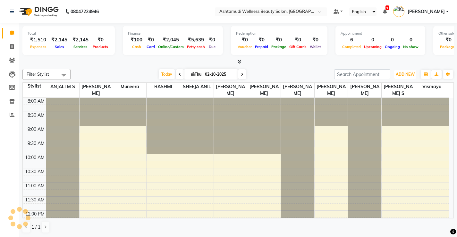
click at [408, 73] on span "ADD NEW" at bounding box center [405, 74] width 19 height 5
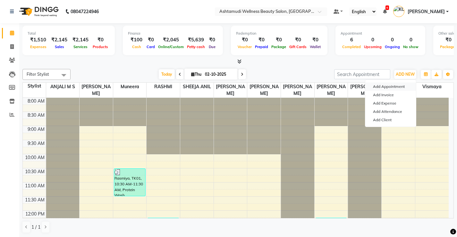
click at [399, 84] on button "Add Appointment" at bounding box center [390, 86] width 51 height 8
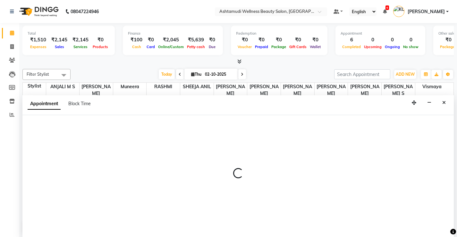
select select "tentative"
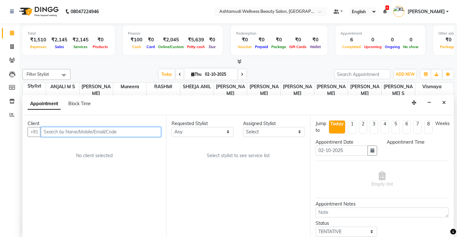
select select "540"
click at [129, 134] on input "text" at bounding box center [101, 132] width 120 height 10
click at [49, 131] on input "9295301087" at bounding box center [88, 132] width 94 height 10
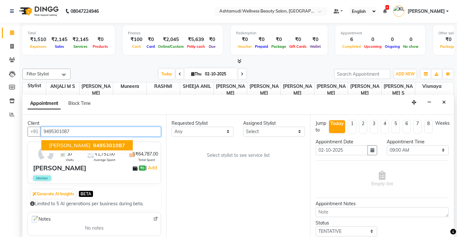
click at [93, 146] on span "9495301087" at bounding box center [109, 145] width 32 height 6
type input "9495301087"
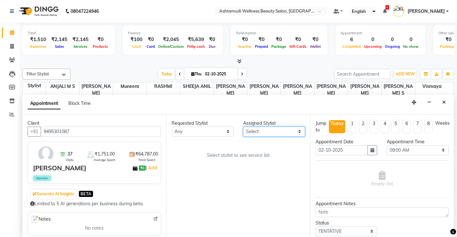
click at [286, 128] on select "Select ANJALI M S KOTTIYAM ASHTAMUDI [PERSON_NAME] [PERSON_NAME] [PERSON_NAME] …" at bounding box center [274, 132] width 62 height 10
select select "27472"
click at [243, 127] on select "Select ANJALI M S KOTTIYAM ASHTAMUDI [PERSON_NAME] [PERSON_NAME] [PERSON_NAME] …" at bounding box center [274, 132] width 62 height 10
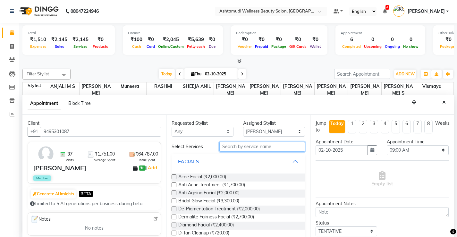
click at [279, 147] on input "text" at bounding box center [262, 147] width 86 height 10
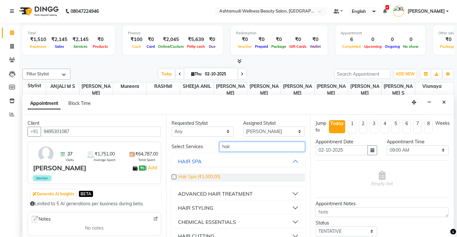
type input "hair"
click at [214, 178] on span "Hair Spa (₹1,000.00)" at bounding box center [199, 178] width 42 height 8
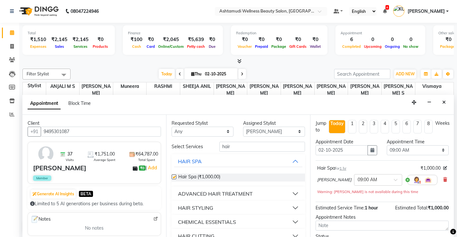
checkbox input "false"
click at [431, 151] on select "Select 09:00 AM 09:15 AM 09:30 AM 09:45 AM 10:00 AM 10:15 AM 10:30 AM 10:45 AM …" at bounding box center [418, 150] width 62 height 10
select select "810"
click at [387, 145] on select "Select 09:00 AM 09:15 AM 09:30 AM 09:45 AM 10:00 AM 10:15 AM 10:30 AM 10:45 AM …" at bounding box center [418, 150] width 62 height 10
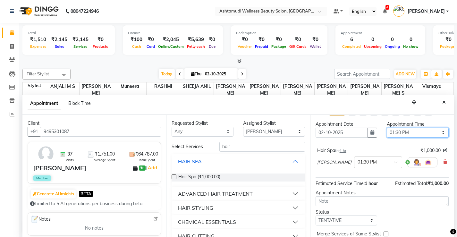
scroll to position [32, 0]
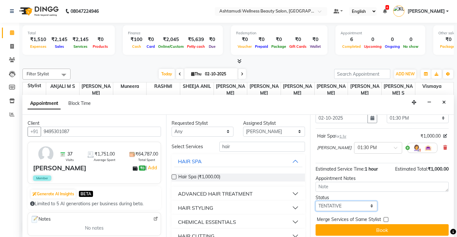
click at [367, 207] on select "Select TENTATIVE CONFIRM CHECK-IN UPCOMING" at bounding box center [347, 206] width 62 height 10
select select "check-in"
click at [316, 201] on select "Select TENTATIVE CONFIRM CHECK-IN UPCOMING" at bounding box center [347, 206] width 62 height 10
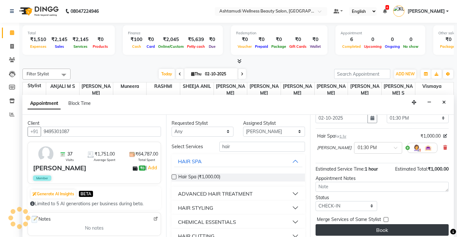
click at [378, 228] on button "Book" at bounding box center [382, 230] width 133 height 12
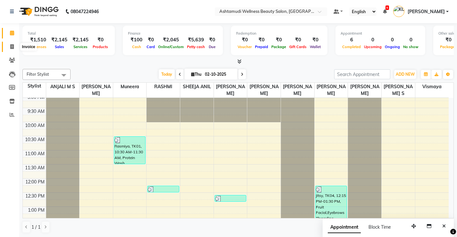
click at [12, 47] on icon at bounding box center [12, 46] width 4 height 5
select select "service"
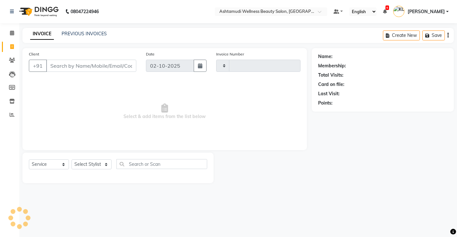
type input "3843"
select select "4674"
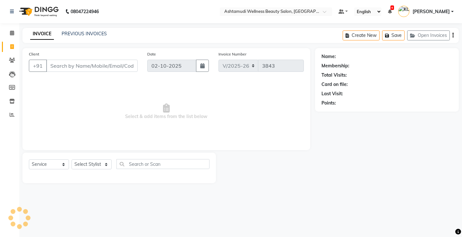
select select "product"
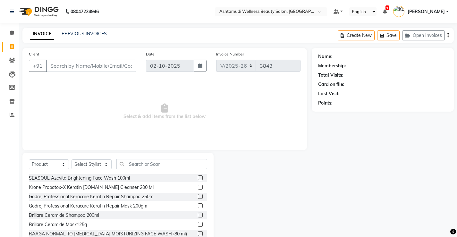
click at [124, 64] on input "Client" at bounding box center [91, 66] width 90 height 12
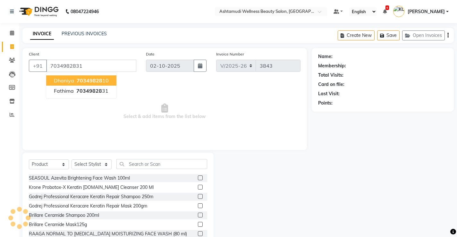
type input "7034982831"
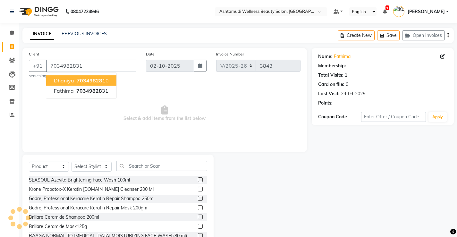
select select "1: Object"
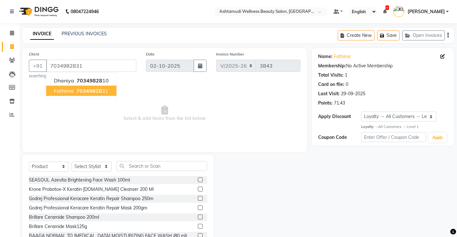
click at [95, 92] on span "70349828" at bounding box center [89, 91] width 26 height 6
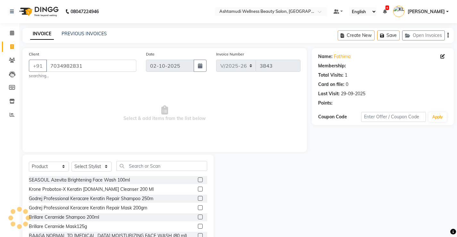
select select "1: Object"
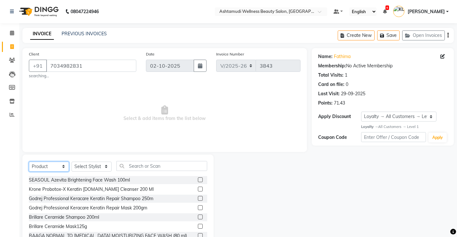
click at [53, 167] on select "Select Service Product Membership Package Voucher Prepaid Gift Card" at bounding box center [49, 167] width 40 height 10
select select "service"
click at [29, 162] on select "Select Service Product Membership Package Voucher Prepaid Gift Card" at bounding box center [49, 167] width 40 height 10
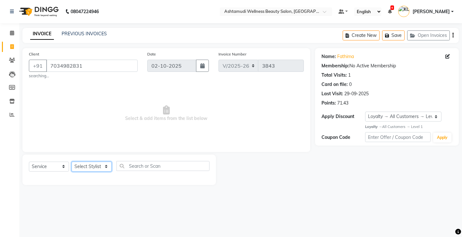
click at [98, 166] on select "Select Stylist ANJALI M S [PERSON_NAME] KOTTIYAM ASHTAMUDI [PERSON_NAME] [PERSO…" at bounding box center [92, 167] width 40 height 10
select select "67522"
click at [72, 162] on select "Select Stylist ANJALI M S [PERSON_NAME] KOTTIYAM ASHTAMUDI [PERSON_NAME] [PERSO…" at bounding box center [92, 167] width 40 height 10
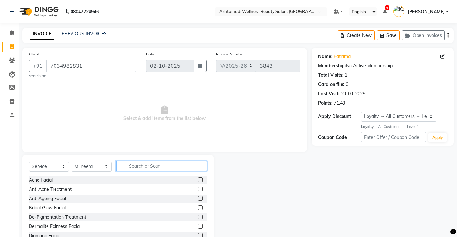
click at [173, 166] on input "text" at bounding box center [161, 166] width 91 height 10
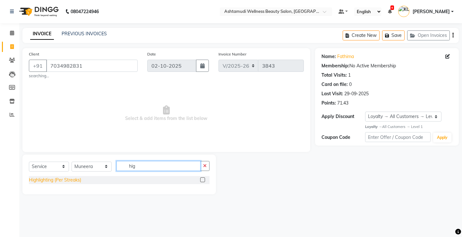
type input "hig"
click at [74, 177] on div "Highlighting (Per Streaks)" at bounding box center [55, 180] width 52 height 7
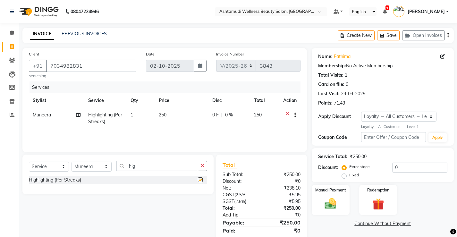
checkbox input "false"
click at [138, 118] on td "1" at bounding box center [141, 118] width 28 height 21
select select "67522"
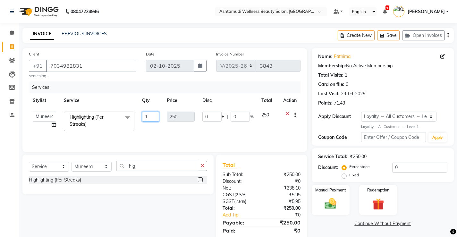
click at [151, 115] on input "1" at bounding box center [150, 117] width 17 height 10
type input "4"
click at [253, 130] on div "Services Stylist Service Qty Price Disc Total Action ANJALI M S [PERSON_NAME] K…" at bounding box center [165, 113] width 272 height 64
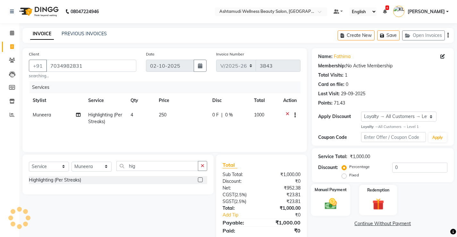
scroll to position [21, 0]
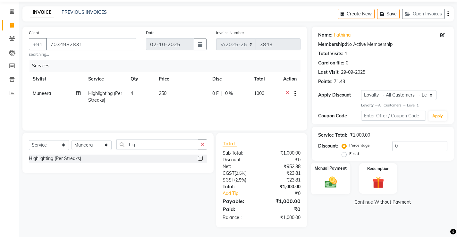
click at [334, 184] on img at bounding box center [331, 183] width 20 height 14
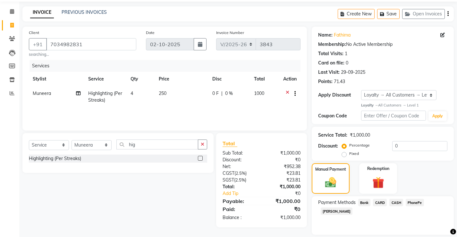
click at [394, 202] on span "CASH" at bounding box center [397, 202] width 14 height 7
click at [395, 230] on input "Note:" at bounding box center [405, 235] width 83 height 10
type input "[PERSON_NAME]"
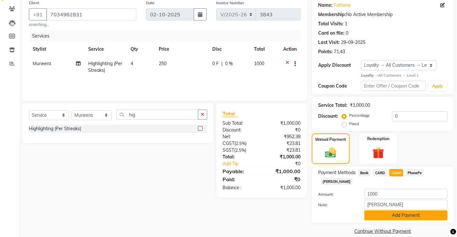
click at [410, 210] on button "Add Payment" at bounding box center [405, 215] width 83 height 10
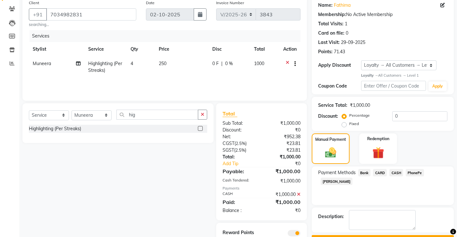
scroll to position [76, 0]
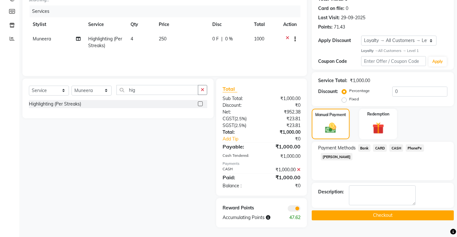
click at [383, 214] on button "Checkout" at bounding box center [383, 215] width 142 height 10
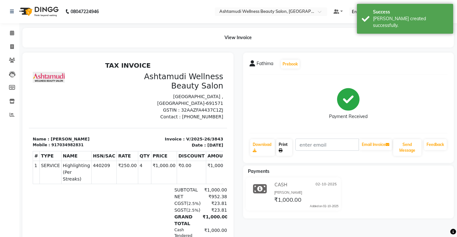
click at [282, 149] on icon at bounding box center [281, 151] width 4 height 4
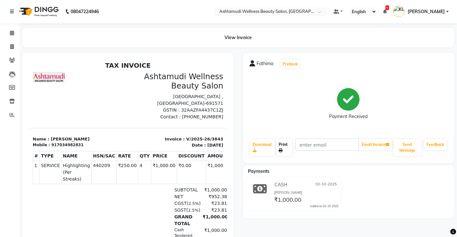
click at [283, 151] on icon at bounding box center [281, 151] width 4 height 4
click at [11, 32] on icon at bounding box center [12, 32] width 4 height 5
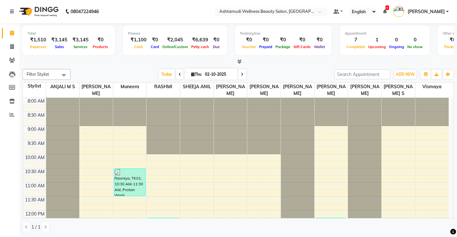
scroll to position [141, 0]
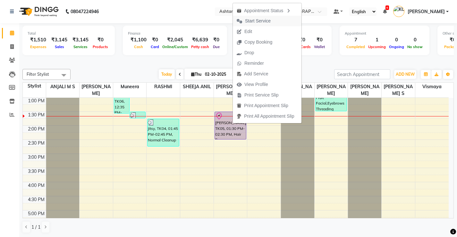
click at [262, 20] on span "Start Service" at bounding box center [258, 21] width 26 height 7
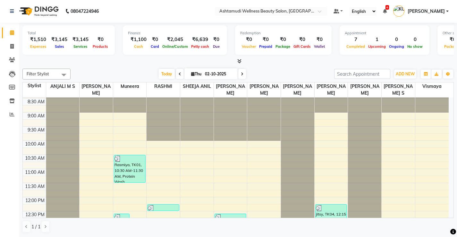
scroll to position [109, 0]
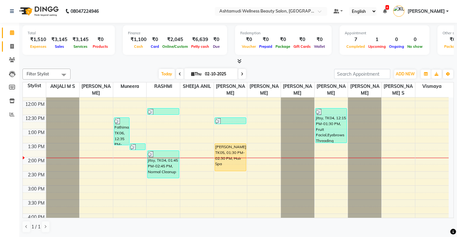
click at [11, 42] on link "Invoice" at bounding box center [9, 46] width 15 height 11
select select "4674"
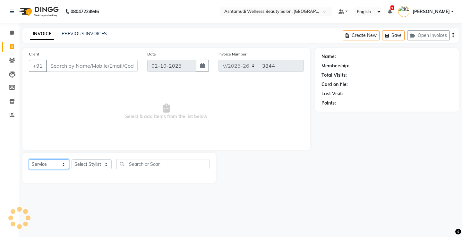
click at [57, 167] on select "Select Service Product Membership Package Voucher Prepaid Gift Card" at bounding box center [49, 164] width 40 height 10
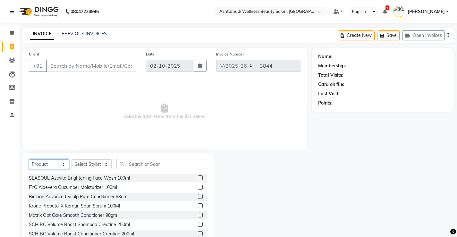
select select "service"
click at [29, 159] on select "Select Service Product Membership Package Voucher Prepaid Gift Card" at bounding box center [49, 164] width 40 height 10
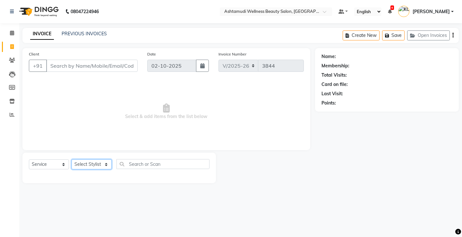
click at [78, 167] on select "Select Stylist ANJALI M S [PERSON_NAME] KOTTIYAM ASHTAMUDI [PERSON_NAME] [PERSO…" at bounding box center [92, 164] width 40 height 10
select select "50208"
click at [72, 159] on select "Select Stylist ANJALI M S [PERSON_NAME] KOTTIYAM ASHTAMUDI [PERSON_NAME] [PERSO…" at bounding box center [92, 164] width 40 height 10
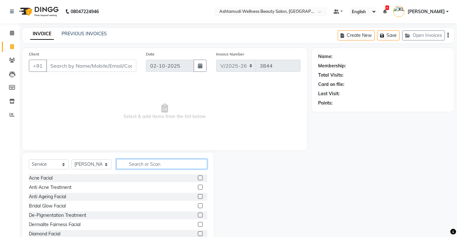
click at [134, 166] on input "text" at bounding box center [161, 164] width 91 height 10
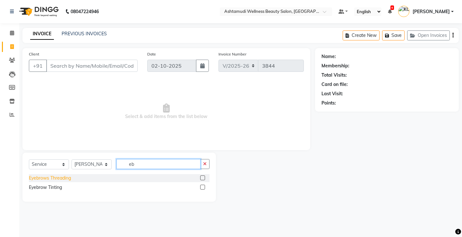
type input "eb"
click at [65, 177] on div "Eyebrows Threading" at bounding box center [50, 178] width 42 height 7
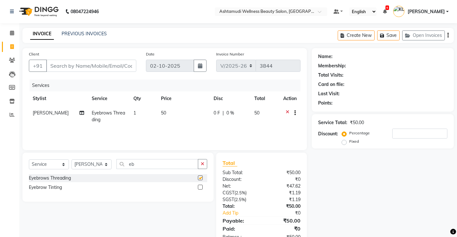
checkbox input "false"
click at [143, 161] on input "eb" at bounding box center [157, 164] width 82 height 10
type input "e"
type input "nor"
click at [56, 180] on div "Normal Cleanup" at bounding box center [45, 178] width 33 height 7
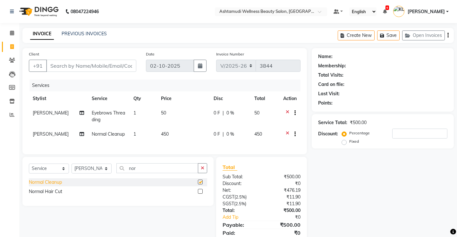
checkbox input "false"
click at [71, 68] on input "Client" at bounding box center [91, 66] width 90 height 12
click at [70, 66] on input "Client" at bounding box center [91, 66] width 90 height 12
type input "8"
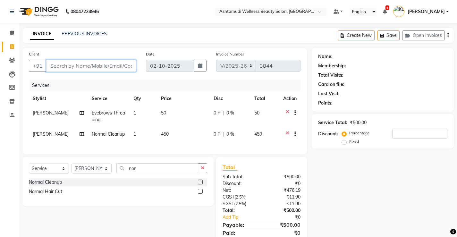
type input "0"
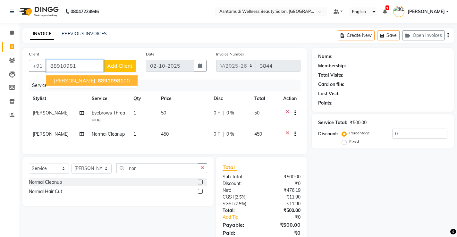
click at [98, 83] on span "88910981" at bounding box center [111, 80] width 26 height 6
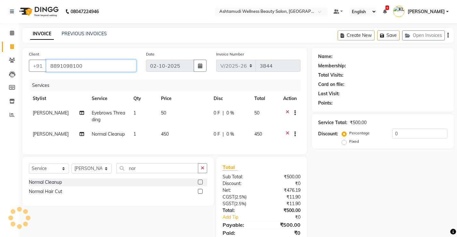
type input "8891098100"
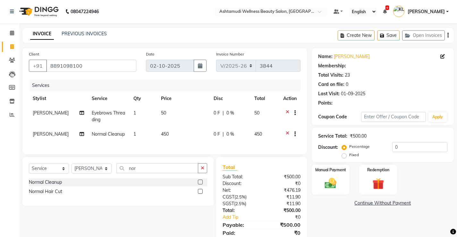
select select "1: Object"
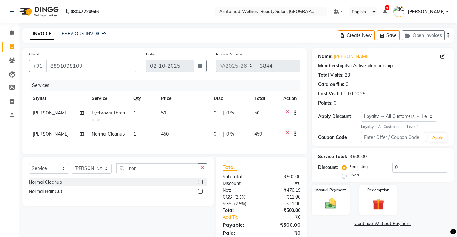
scroll to position [29, 0]
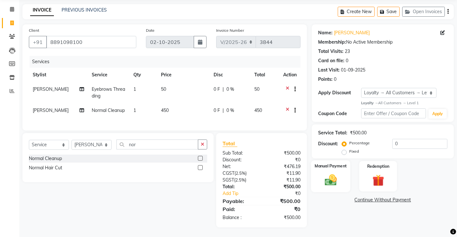
click at [316, 176] on div "Manual Payment" at bounding box center [330, 176] width 39 height 32
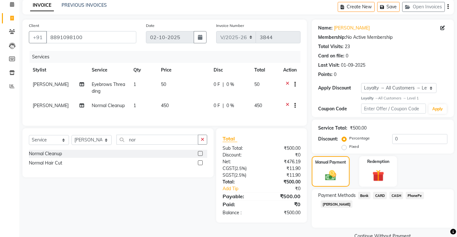
scroll to position [42, 0]
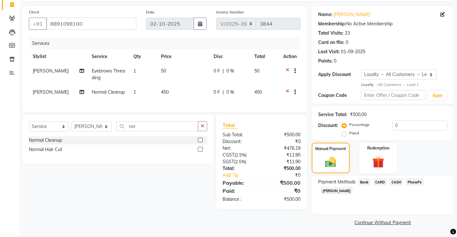
click at [415, 182] on span "PhonePe" at bounding box center [415, 181] width 18 height 7
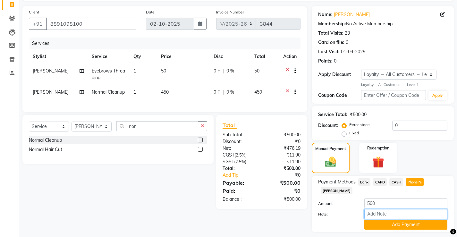
click at [395, 209] on input "Note:" at bounding box center [405, 214] width 83 height 10
type input "[PERSON_NAME]"
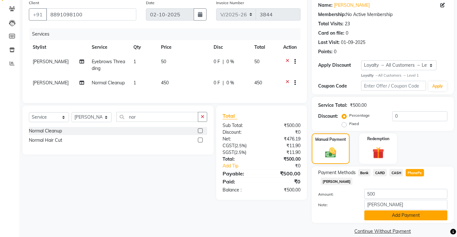
click at [396, 210] on button "Add Payment" at bounding box center [405, 215] width 83 height 10
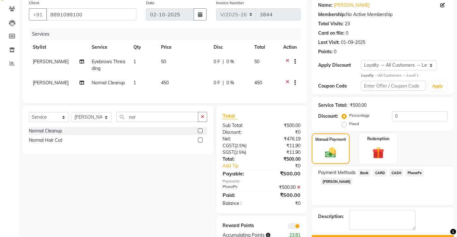
scroll to position [74, 0]
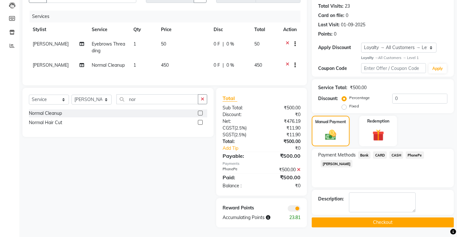
click at [361, 219] on button "Checkout" at bounding box center [383, 223] width 142 height 10
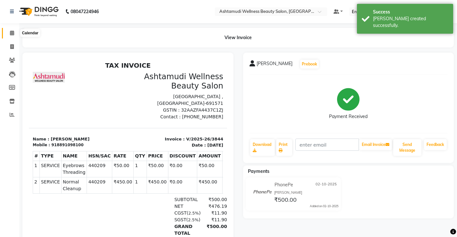
click at [7, 32] on span at bounding box center [11, 33] width 11 height 7
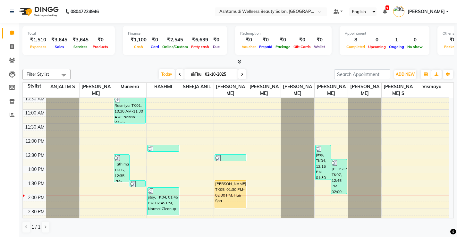
scroll to position [96, 0]
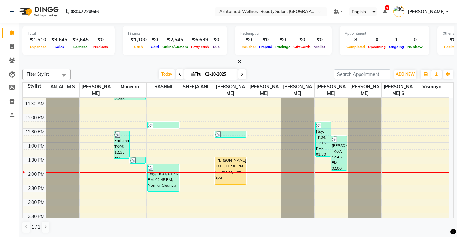
click at [235, 193] on div "8:00 AM 8:30 AM 9:00 AM 9:30 AM 10:00 AM 10:30 AM 11:00 AM 11:30 AM 12:00 PM 12…" at bounding box center [236, 185] width 426 height 367
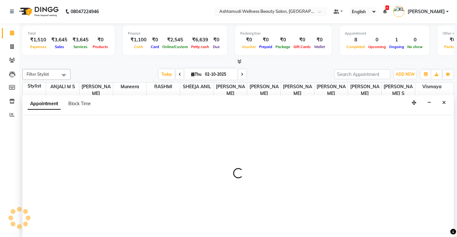
scroll to position [0, 0]
select select "27472"
select select "885"
select select "tentative"
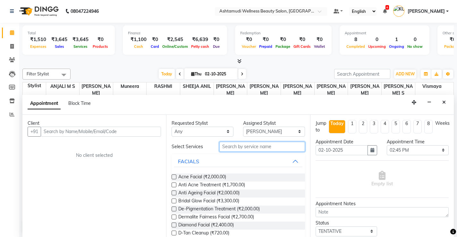
click at [259, 147] on input "text" at bounding box center [262, 147] width 86 height 10
type input "g"
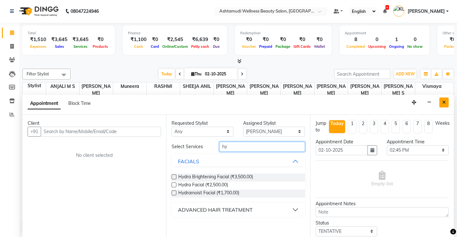
type input "hy"
click at [441, 101] on button "Close" at bounding box center [444, 103] width 9 height 10
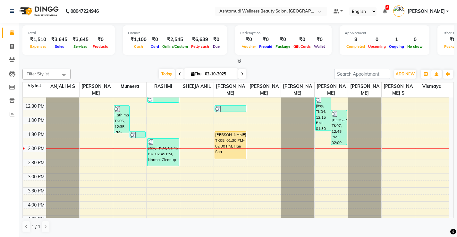
scroll to position [160, 0]
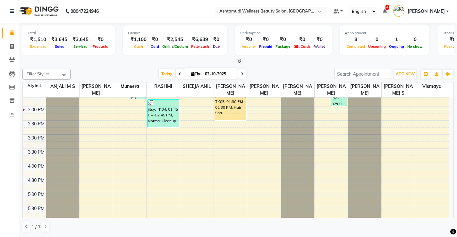
click at [200, 134] on div "8:00 AM 8:30 AM 9:00 AM 9:30 AM 10:00 AM 10:30 AM 11:00 AM 11:30 AM 12:00 PM 12…" at bounding box center [236, 120] width 426 height 367
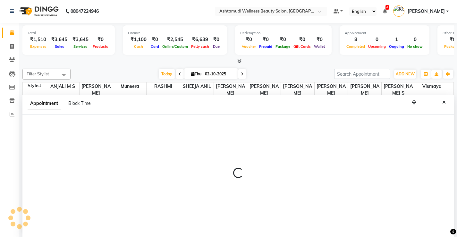
select select "27471"
select select "tentative"
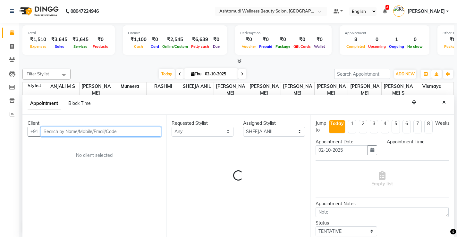
select select "885"
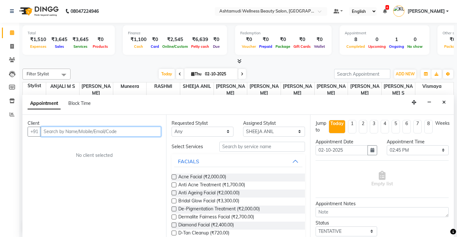
click at [63, 132] on input "text" at bounding box center [101, 132] width 120 height 10
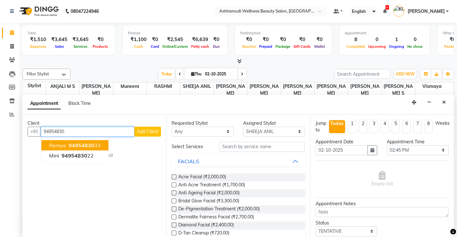
click at [65, 145] on span "Remya" at bounding box center [57, 145] width 17 height 6
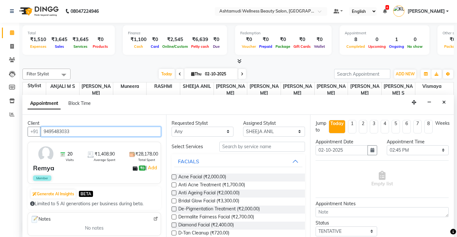
type input "9495483033"
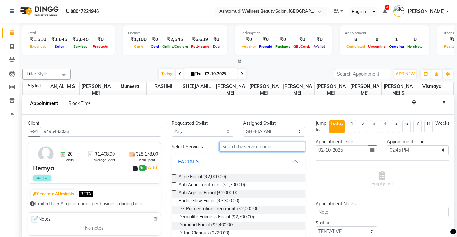
click at [248, 148] on input "text" at bounding box center [262, 147] width 86 height 10
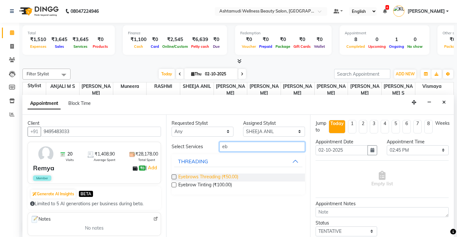
type input "eb"
click at [234, 176] on span "Eyebrows Threading (₹50.00)" at bounding box center [208, 178] width 60 height 8
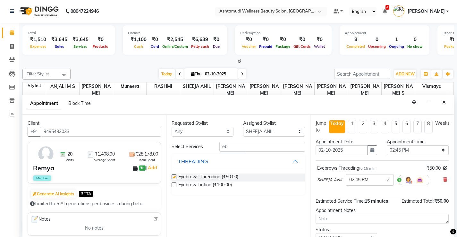
checkbox input "false"
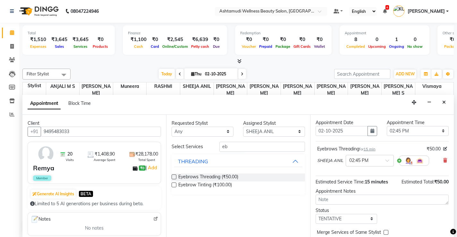
scroll to position [36, 0]
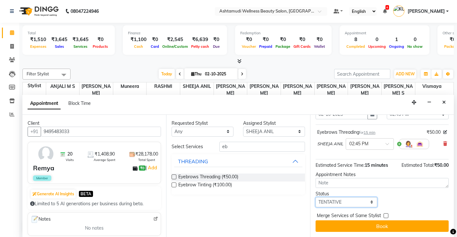
click at [345, 199] on select "Select TENTATIVE CONFIRM CHECK-IN UPCOMING" at bounding box center [347, 202] width 62 height 10
select select "check-in"
click at [316, 197] on select "Select TENTATIVE CONFIRM CHECK-IN UPCOMING" at bounding box center [347, 202] width 62 height 10
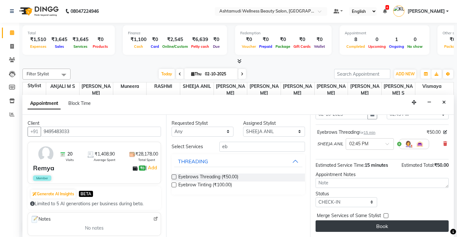
click at [375, 226] on button "Book" at bounding box center [382, 226] width 133 height 12
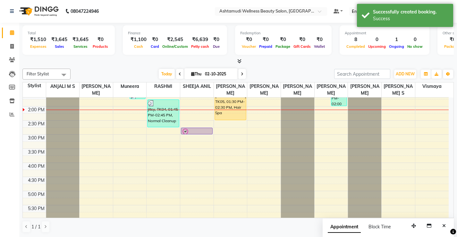
scroll to position [0, 0]
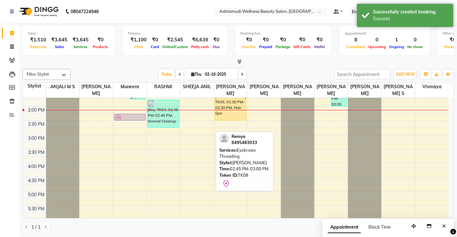
drag, startPoint x: 198, startPoint y: 130, endPoint x: 138, endPoint y: 119, distance: 60.7
click at [138, 119] on tr "Fathima, TK06, 12:35 PM-01:35 PM, Highlighting (Per Streaks) jitsy, TK04, 01:30…" at bounding box center [236, 120] width 426 height 367
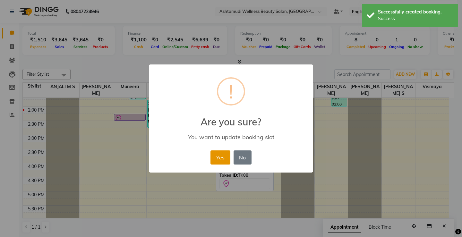
click at [222, 155] on button "Yes" at bounding box center [220, 157] width 20 height 14
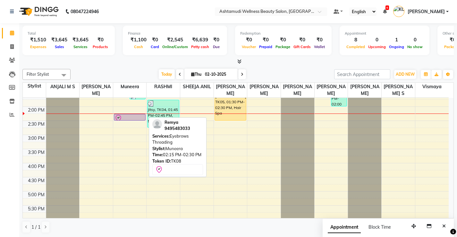
click at [135, 117] on div at bounding box center [130, 119] width 30 height 8
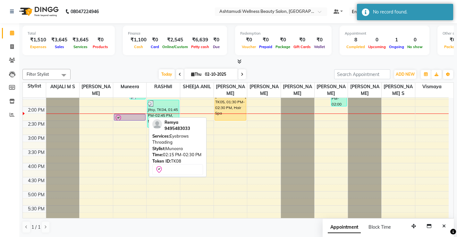
click at [135, 117] on div at bounding box center [130, 119] width 30 height 8
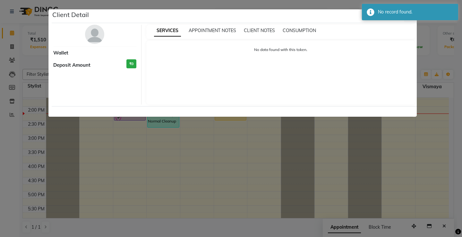
select select "8"
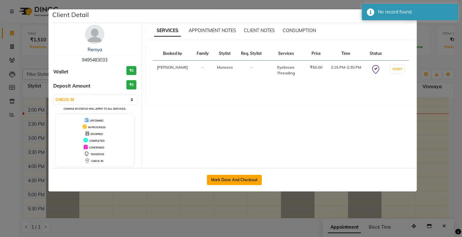
click at [235, 176] on button "Mark Done And Checkout" at bounding box center [234, 180] width 55 height 10
select select "service"
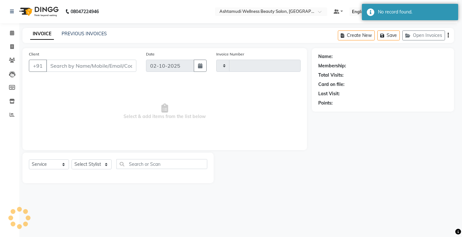
type input "3845"
select select "4674"
select select "product"
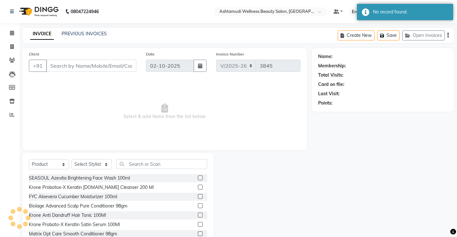
type input "9495483033"
select select "67522"
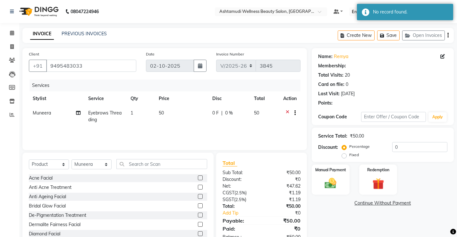
select select "2: Object"
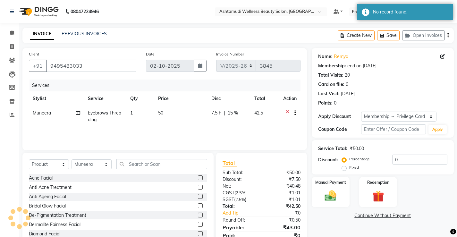
type input "15"
click at [44, 166] on select "Select Service Product Membership Package Voucher Prepaid Gift Card" at bounding box center [49, 164] width 40 height 10
select select "service"
click at [29, 159] on select "Select Service Product Membership Package Voucher Prepaid Gift Card" at bounding box center [49, 164] width 40 height 10
click at [138, 166] on input "text" at bounding box center [161, 164] width 91 height 10
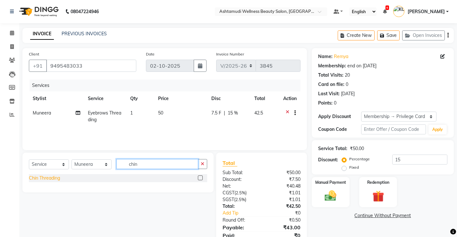
type input "chin"
click at [47, 180] on div "Chin Threading" at bounding box center [44, 178] width 31 height 7
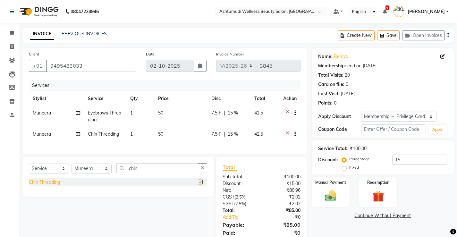
checkbox input "false"
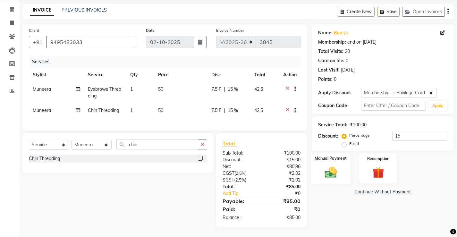
click at [330, 169] on img at bounding box center [331, 172] width 20 height 14
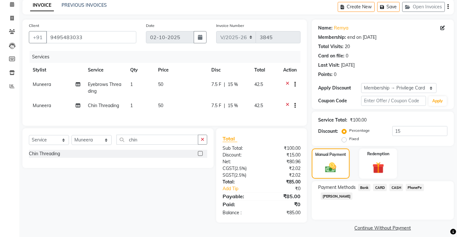
click at [380, 189] on span "CARD" at bounding box center [380, 187] width 14 height 7
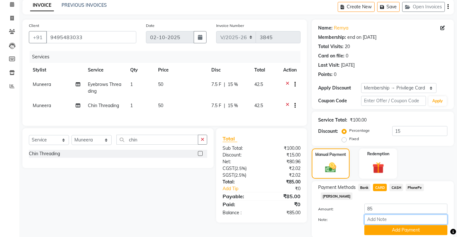
click at [377, 215] on input "Note:" at bounding box center [405, 220] width 83 height 10
type input "[PERSON_NAME]"
click at [402, 225] on button "Add Payment" at bounding box center [405, 230] width 83 height 10
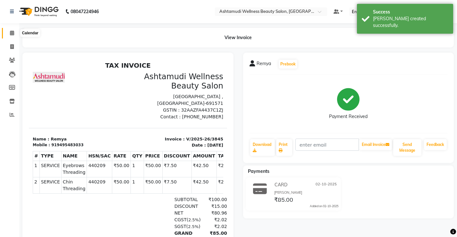
click at [10, 36] on span at bounding box center [11, 33] width 11 height 7
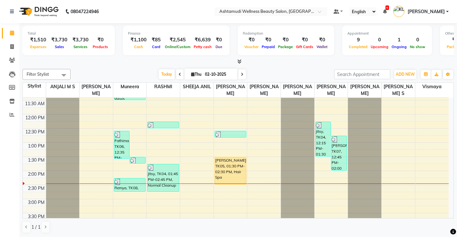
scroll to position [128, 0]
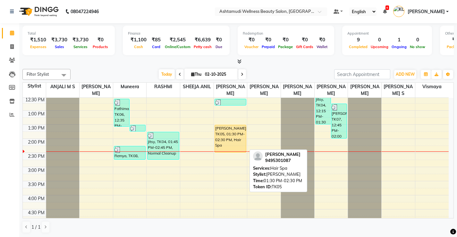
click at [234, 141] on div "[PERSON_NAME], TK05, 01:30 PM-02:30 PM, Hair Spa" at bounding box center [230, 138] width 31 height 27
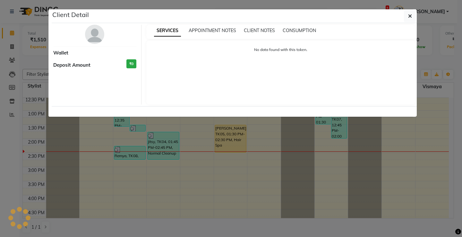
select select "1"
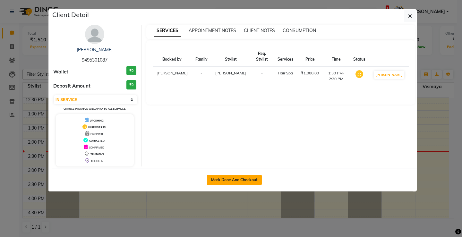
click at [235, 177] on button "Mark Done And Checkout" at bounding box center [234, 180] width 55 height 10
select select "service"
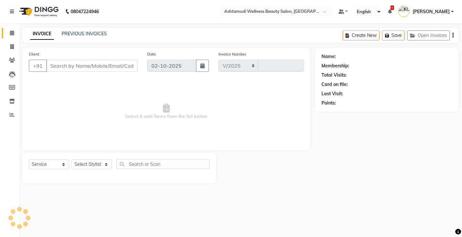
select select "4674"
type input "3846"
select select "product"
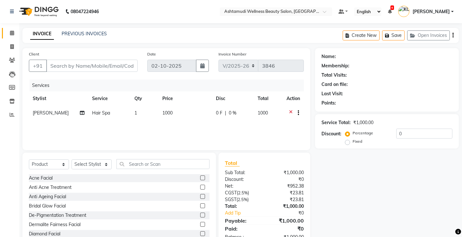
type input "9495301087"
select select "27472"
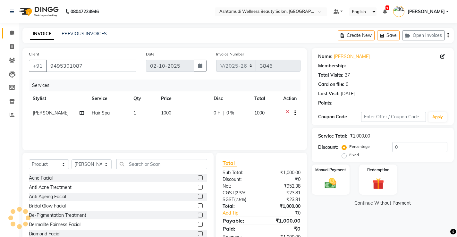
select select "2: Object"
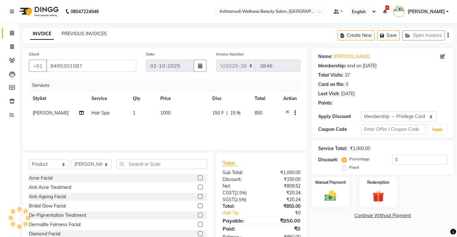
type input "15"
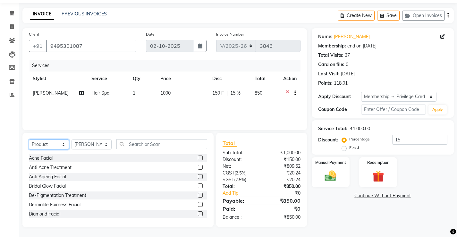
click at [41, 144] on select "Select Service Product Membership Package Voucher Prepaid Gift Card" at bounding box center [49, 145] width 40 height 10
click at [29, 140] on select "Select Service Product Membership Package Voucher Prepaid Gift Card" at bounding box center [49, 145] width 40 height 10
click at [42, 142] on select "Select Service Product Membership Package Voucher Prepaid Gift Card" at bounding box center [49, 145] width 40 height 10
select select "product"
click at [29, 140] on select "Select Service Product Membership Package Voucher Prepaid Gift Card" at bounding box center [49, 145] width 40 height 10
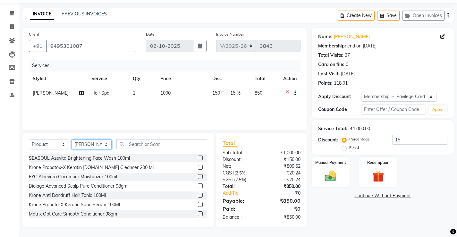
click at [87, 147] on select "Select Stylist ANJALI M S [PERSON_NAME] KOTTIYAM ASHTAMUDI [PERSON_NAME] [PERSO…" at bounding box center [92, 145] width 40 height 10
select select "27473"
click at [72, 140] on select "Select Stylist ANJALI M S [PERSON_NAME] KOTTIYAM ASHTAMUDI [PERSON_NAME] [PERSO…" at bounding box center [92, 145] width 40 height 10
click at [134, 147] on input "text" at bounding box center [161, 144] width 91 height 10
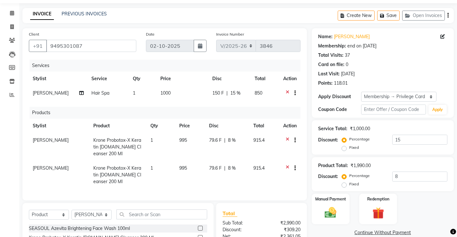
click at [289, 167] on div at bounding box center [289, 169] width 13 height 8
click at [287, 167] on icon at bounding box center [288, 169] width 4 height 8
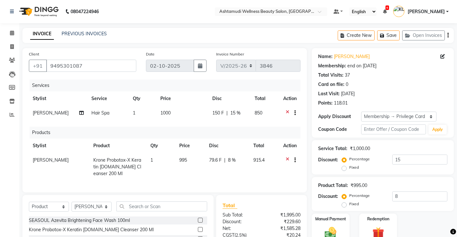
scroll to position [87, 0]
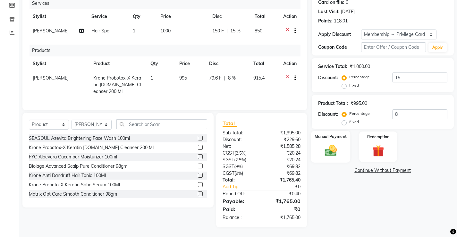
click at [337, 146] on img at bounding box center [331, 151] width 20 height 14
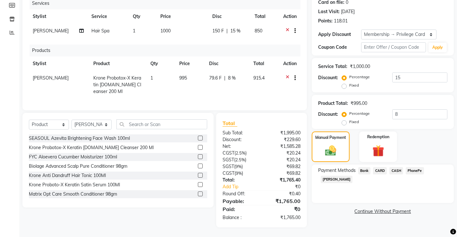
click at [418, 167] on span "PhonePe" at bounding box center [415, 170] width 18 height 7
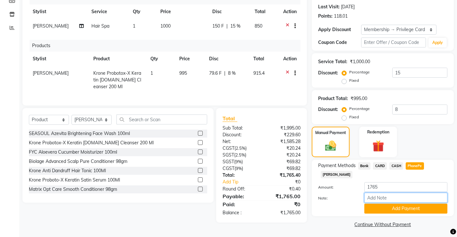
click at [387, 193] on input "Note:" at bounding box center [405, 198] width 83 height 10
click at [387, 206] on div "Payment Methods Bank CARD CASH PhonePe [PERSON_NAME]: 1765 Note: [PERSON_NAME] …" at bounding box center [383, 188] width 142 height 56
click at [387, 204] on button "Add Payment" at bounding box center [405, 209] width 83 height 10
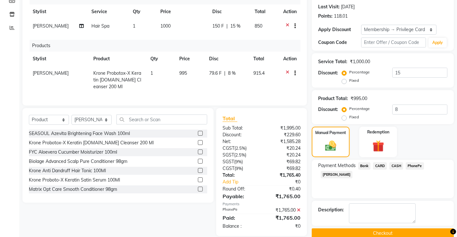
scroll to position [123, 0]
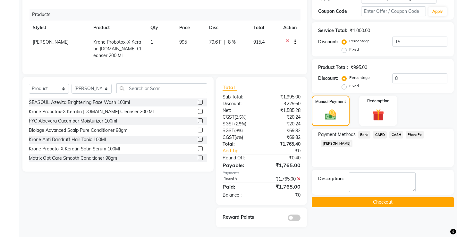
click at [352, 197] on button "Checkout" at bounding box center [383, 202] width 142 height 10
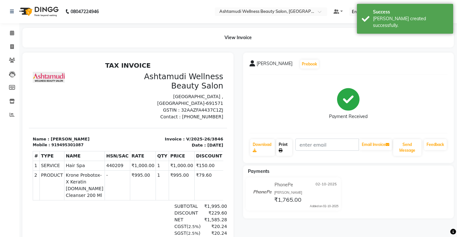
click at [286, 147] on link "Print" at bounding box center [284, 147] width 16 height 17
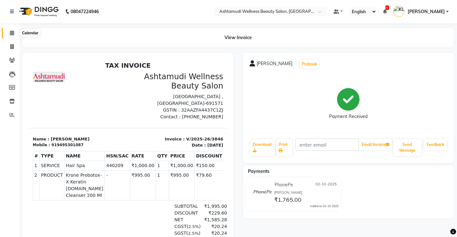
click at [10, 33] on icon at bounding box center [12, 32] width 4 height 5
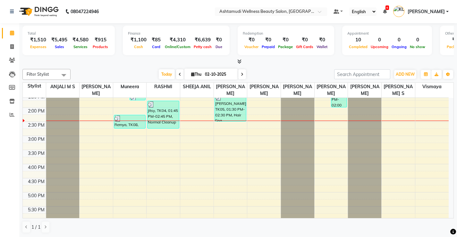
scroll to position [160, 0]
click at [9, 116] on span at bounding box center [11, 114] width 11 height 7
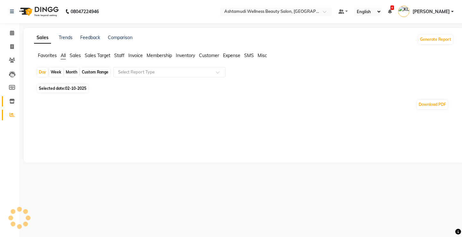
click at [10, 101] on icon at bounding box center [11, 101] width 5 height 5
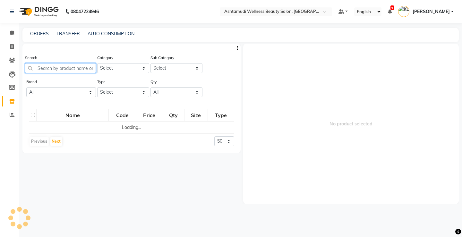
click at [54, 69] on input "text" at bounding box center [60, 68] width 71 height 10
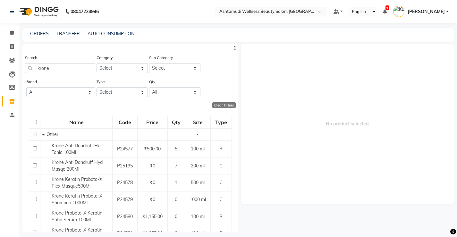
click at [20, 30] on main "ORDERS TRANSFER AUTO CONSUMPTION Search krone Category Select Hair Skin Makeup …" at bounding box center [238, 134] width 438 height 213
click at [4, 36] on link "Calendar" at bounding box center [9, 33] width 15 height 11
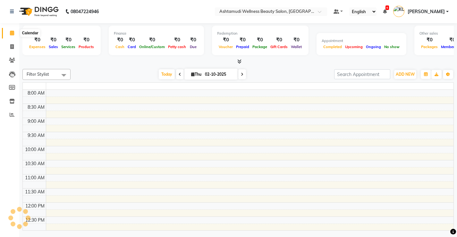
click at [6, 33] on span at bounding box center [11, 33] width 11 height 7
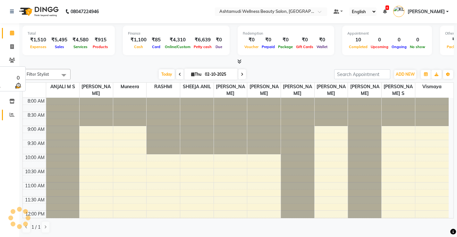
click at [12, 117] on span at bounding box center [11, 114] width 11 height 7
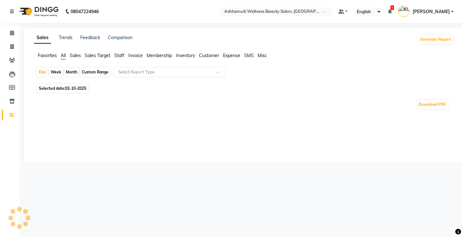
click at [233, 56] on span "Expense" at bounding box center [231, 56] width 17 height 6
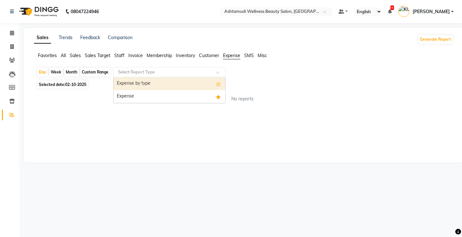
click at [167, 71] on input "text" at bounding box center [163, 72] width 92 height 6
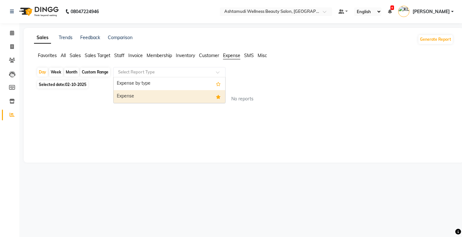
click at [166, 97] on div "Expense" at bounding box center [170, 96] width 112 height 13
select select "full_report"
select select "csv"
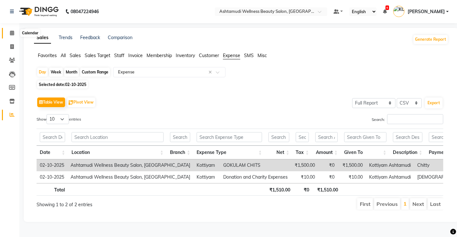
click at [12, 34] on icon at bounding box center [12, 32] width 4 height 5
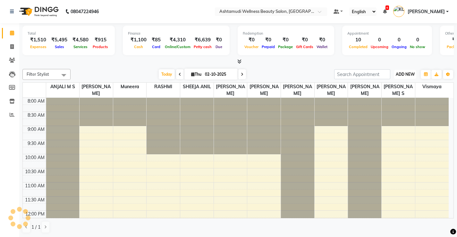
click at [406, 75] on span "ADD NEW" at bounding box center [405, 74] width 19 height 5
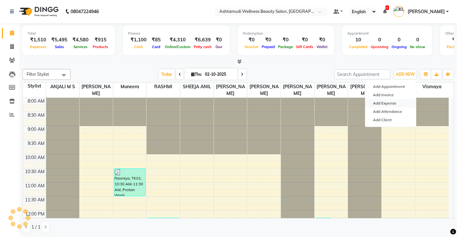
click at [387, 106] on link "Add Expense" at bounding box center [390, 103] width 51 height 8
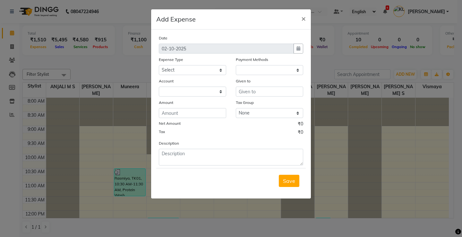
select select "1"
select select "3508"
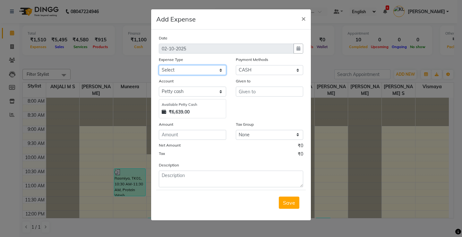
click at [210, 74] on select "Select ACCOMODATION EXPENSES ADVERTISEMENT SALES PROMOTIONAL EXPENSES Bonus BRI…" at bounding box center [192, 70] width 67 height 10
select select "6226"
click at [159, 65] on select "Select ACCOMODATION EXPENSES ADVERTISEMENT SALES PROMOTIONAL EXPENSES Bonus BRI…" at bounding box center [192, 70] width 67 height 10
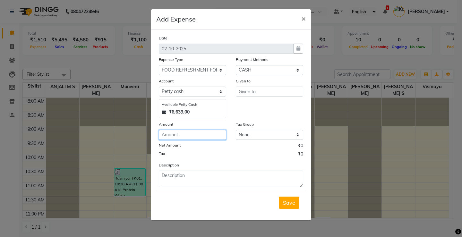
click at [190, 134] on input "number" at bounding box center [192, 135] width 67 height 10
type input "56"
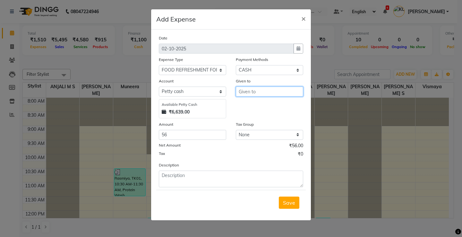
click at [255, 90] on input "text" at bounding box center [269, 92] width 67 height 10
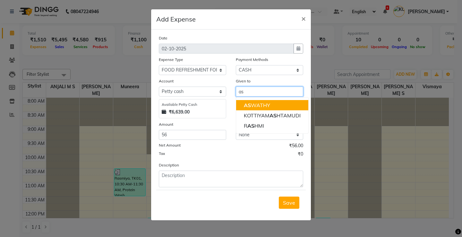
click at [259, 105] on ngb-highlight "AS WATHY" at bounding box center [257, 105] width 26 height 6
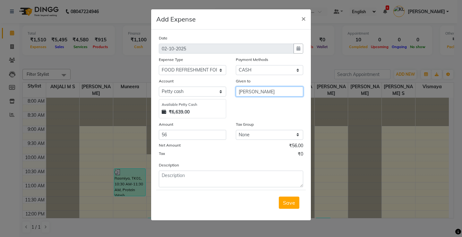
type input "[PERSON_NAME]"
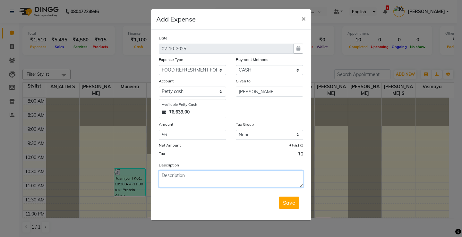
click at [186, 171] on textarea at bounding box center [231, 179] width 144 height 17
type textarea "Milk"
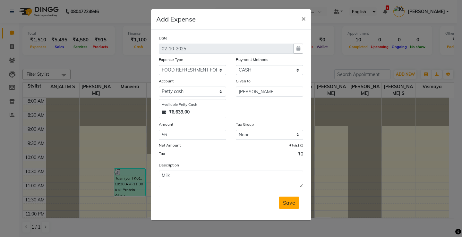
click at [289, 204] on span "Save" at bounding box center [289, 203] width 12 height 6
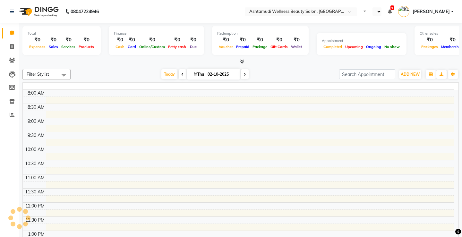
select select "en"
